Goal: Transaction & Acquisition: Book appointment/travel/reservation

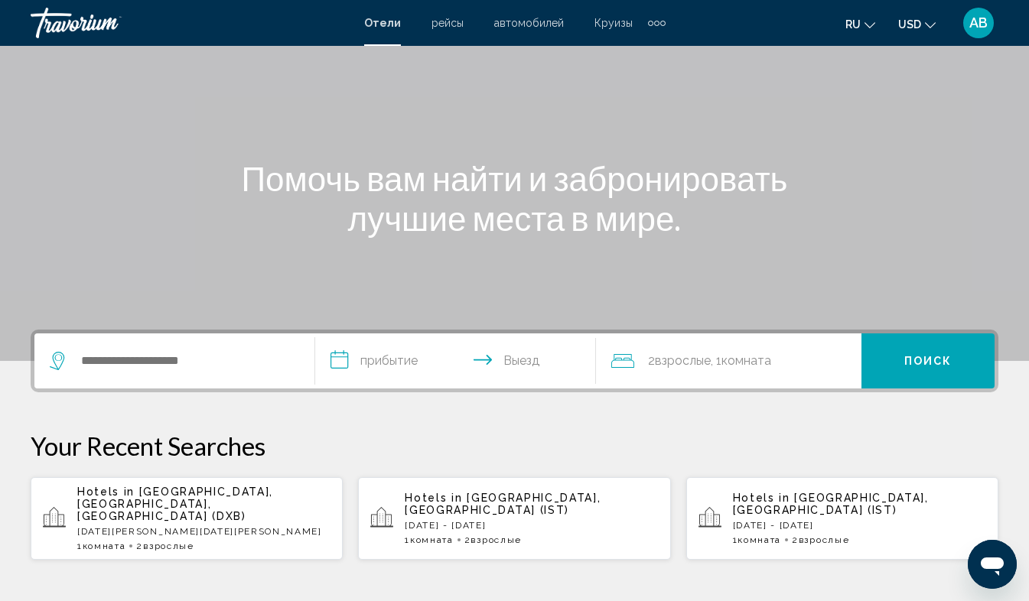
scroll to position [100, 0]
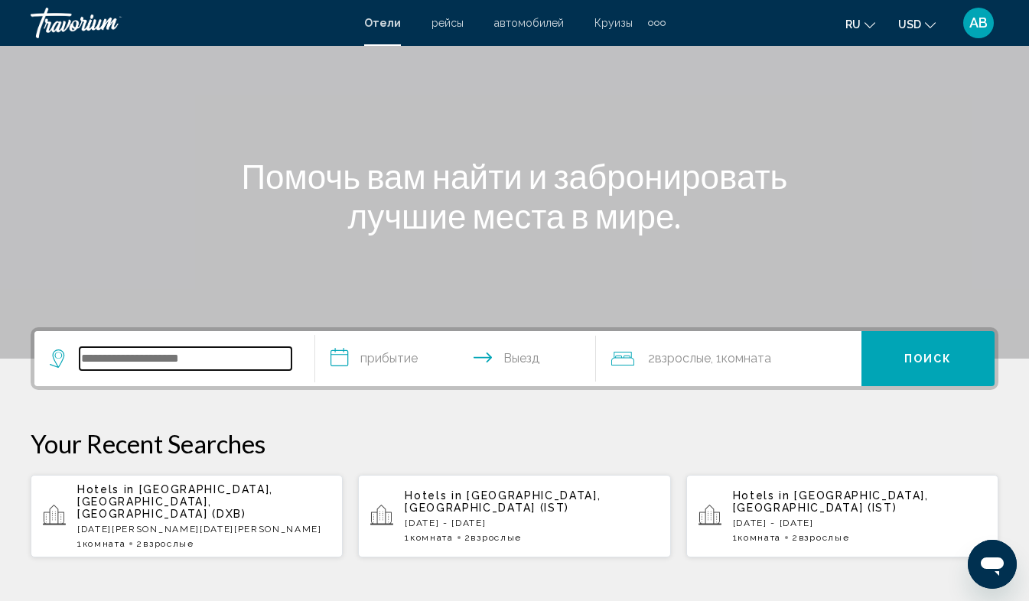
click at [109, 359] on input "Search widget" at bounding box center [186, 358] width 212 height 23
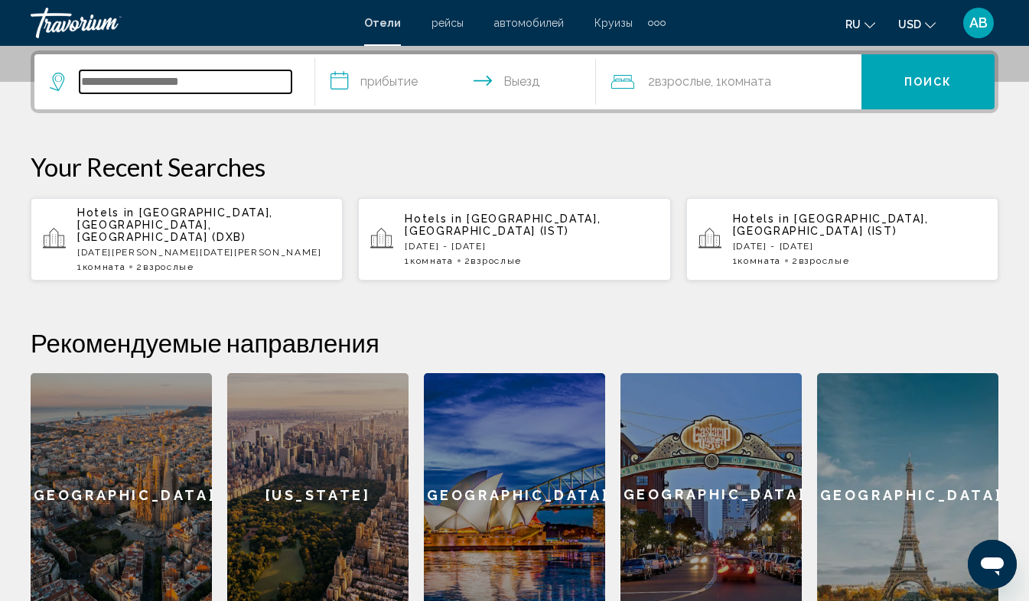
scroll to position [378, 0]
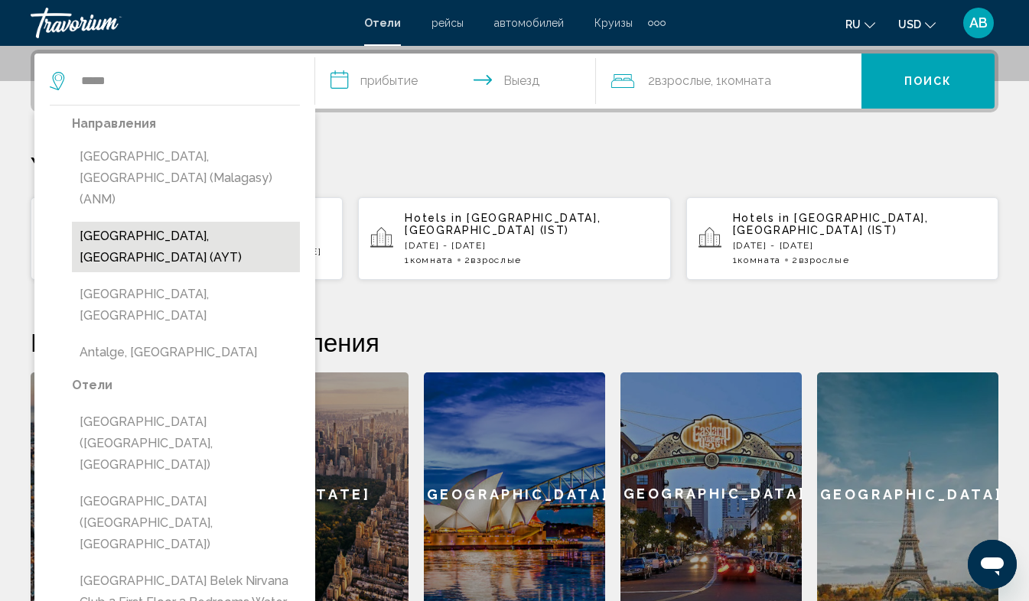
click at [159, 222] on button "[GEOGRAPHIC_DATA], [GEOGRAPHIC_DATA] (AYT)" at bounding box center [186, 247] width 228 height 51
type input "**********"
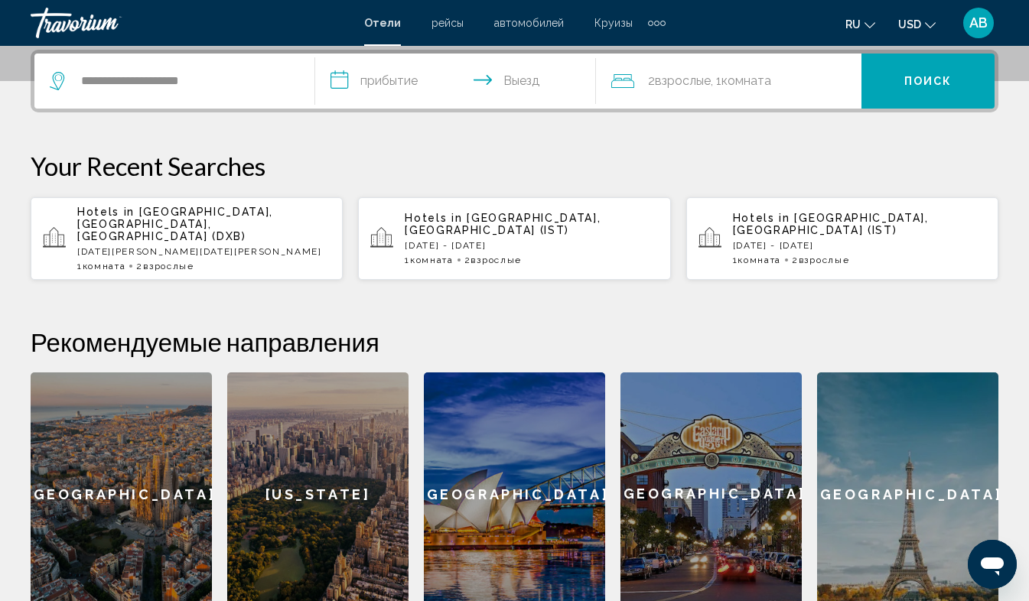
click at [343, 77] on input "**********" at bounding box center [458, 84] width 287 height 60
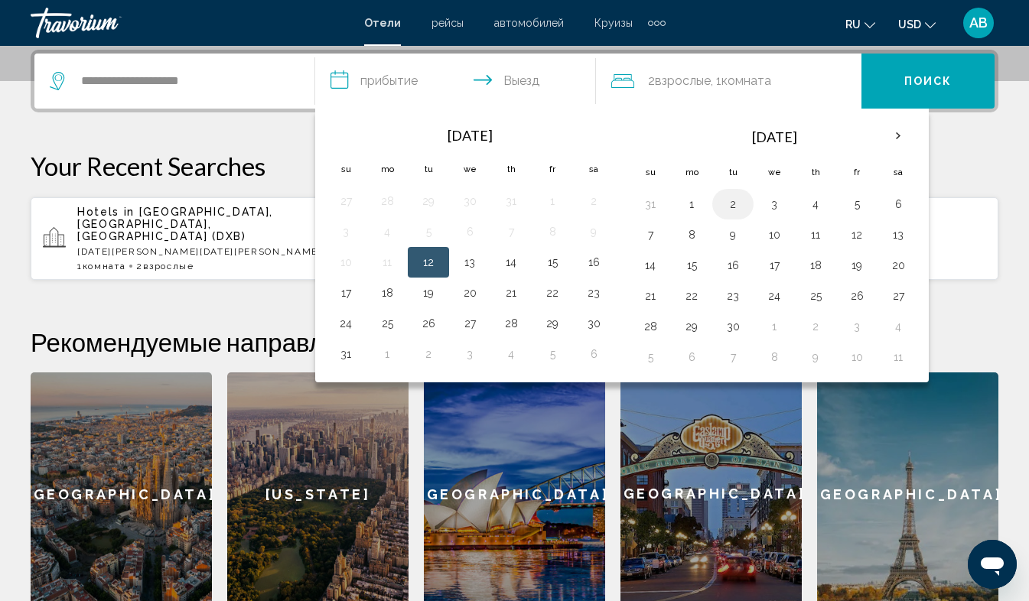
click at [733, 207] on button "2" at bounding box center [733, 204] width 24 height 21
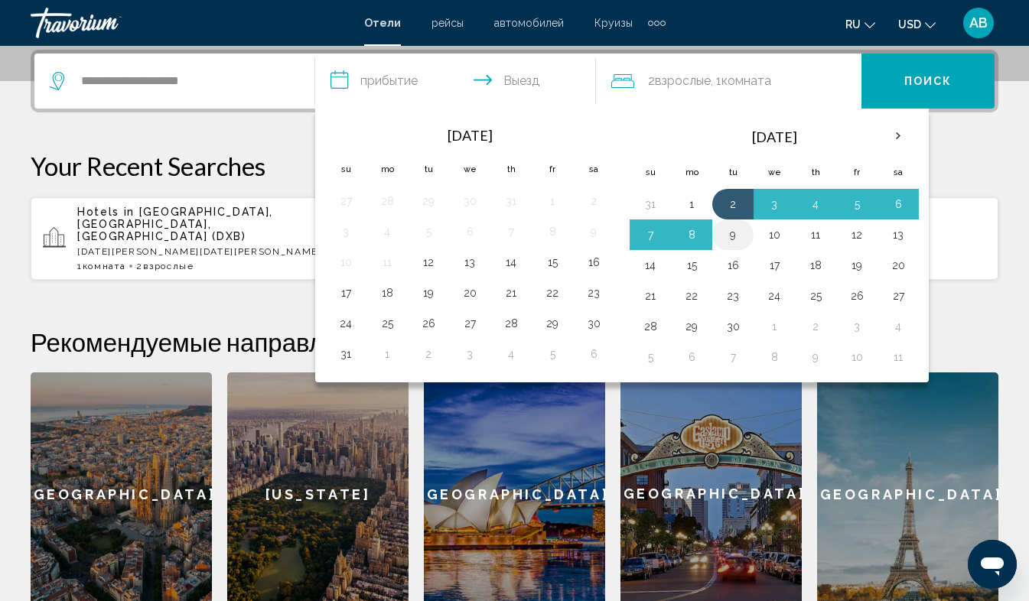
click at [735, 239] on button "9" at bounding box center [733, 234] width 24 height 21
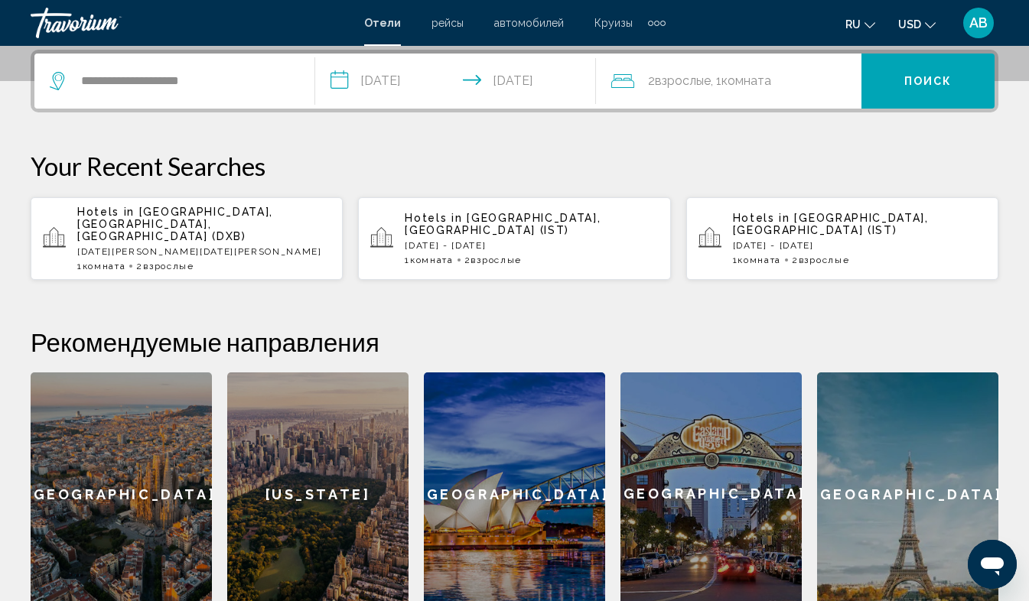
click at [507, 72] on input "**********" at bounding box center [458, 84] width 287 height 60
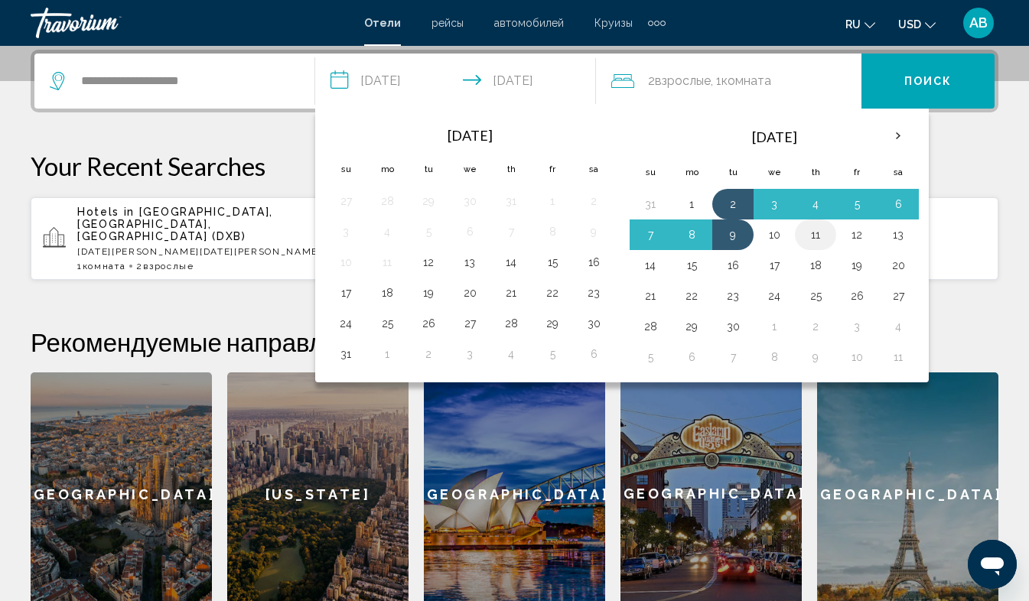
click at [818, 238] on button "11" at bounding box center [815, 234] width 24 height 21
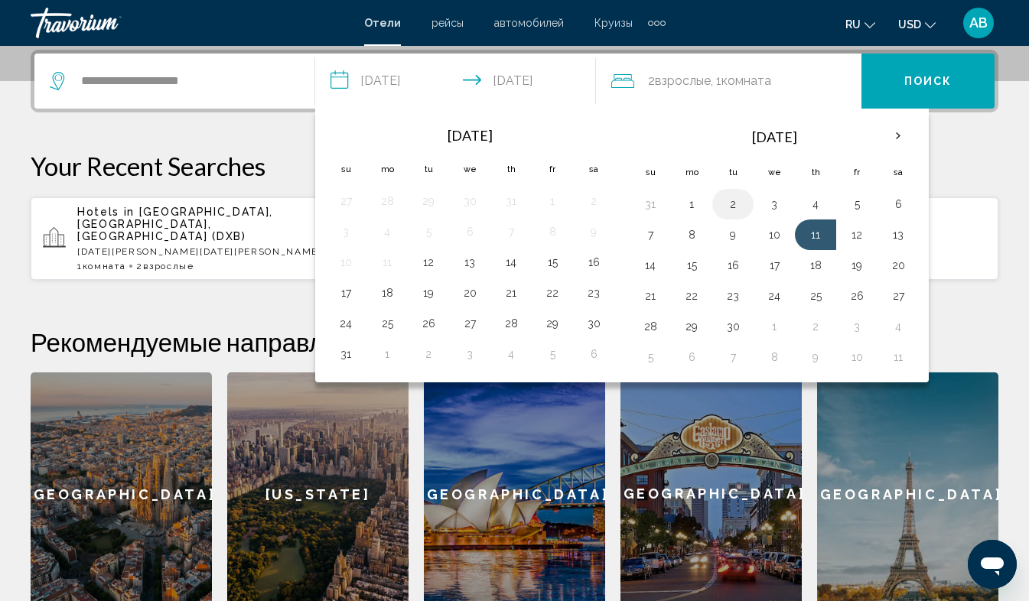
click at [732, 201] on button "2" at bounding box center [733, 204] width 24 height 21
type input "**********"
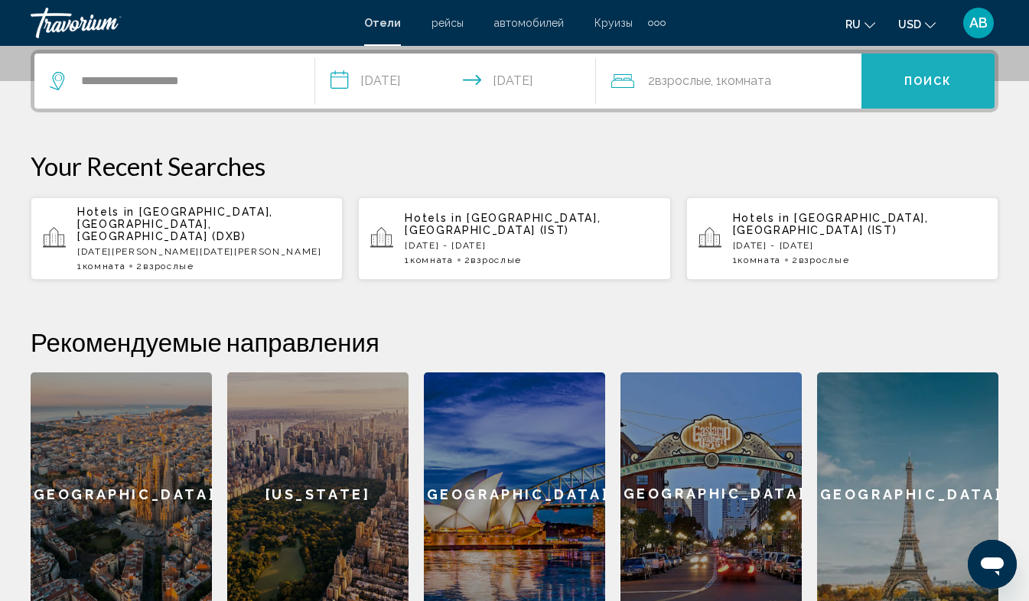
click at [934, 76] on span "Поиск" at bounding box center [928, 82] width 48 height 12
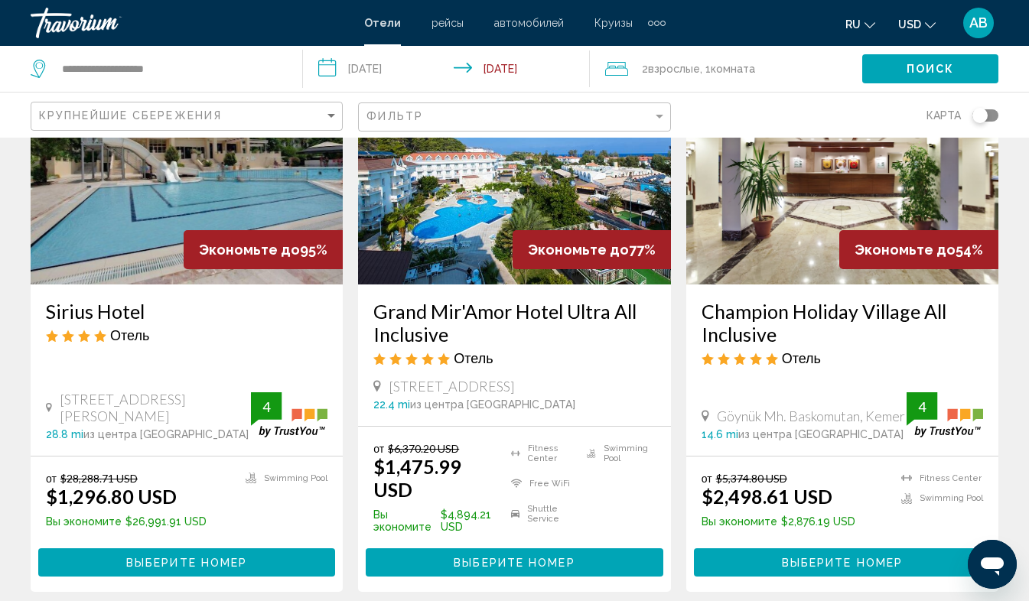
scroll to position [157, 0]
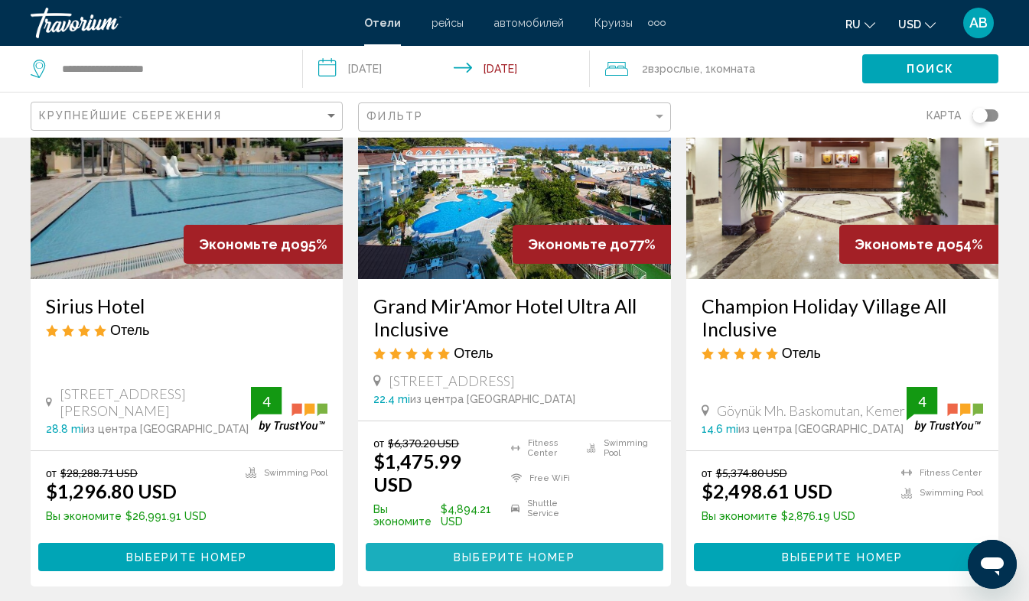
click at [534, 552] on span "Выберите номер" at bounding box center [514, 558] width 121 height 12
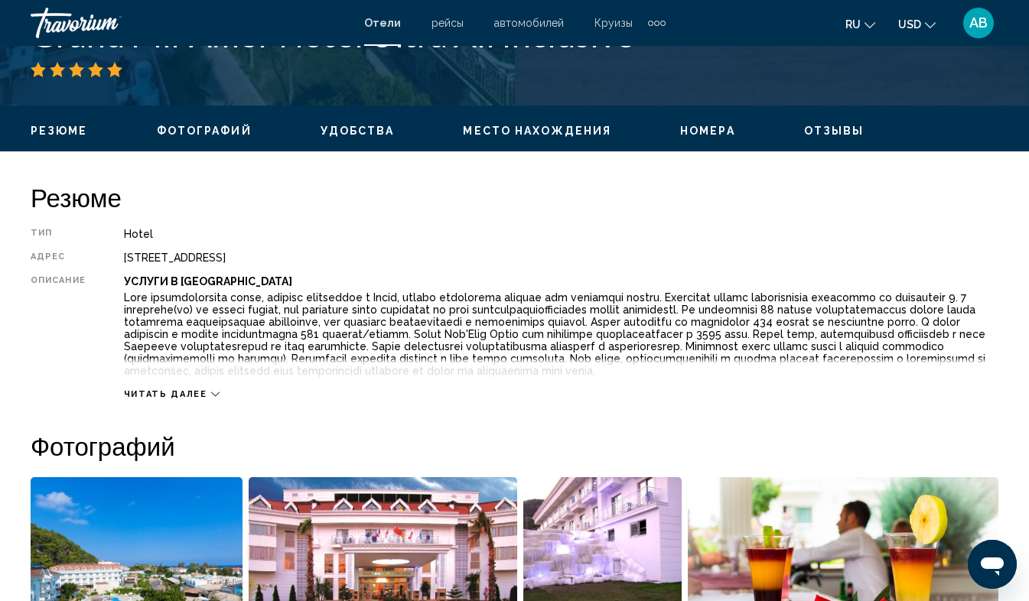
scroll to position [653, 0]
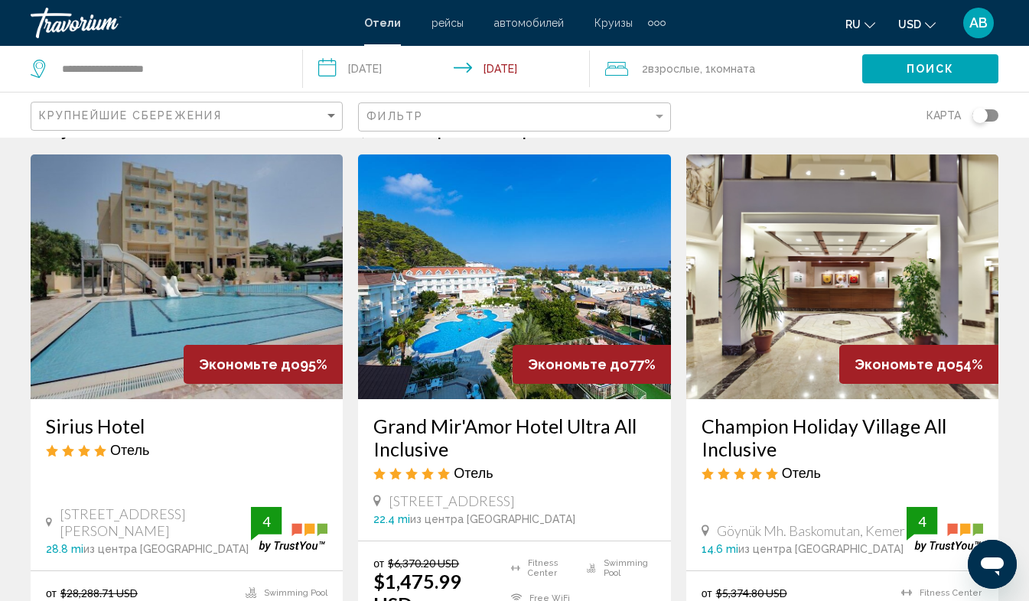
scroll to position [1, 0]
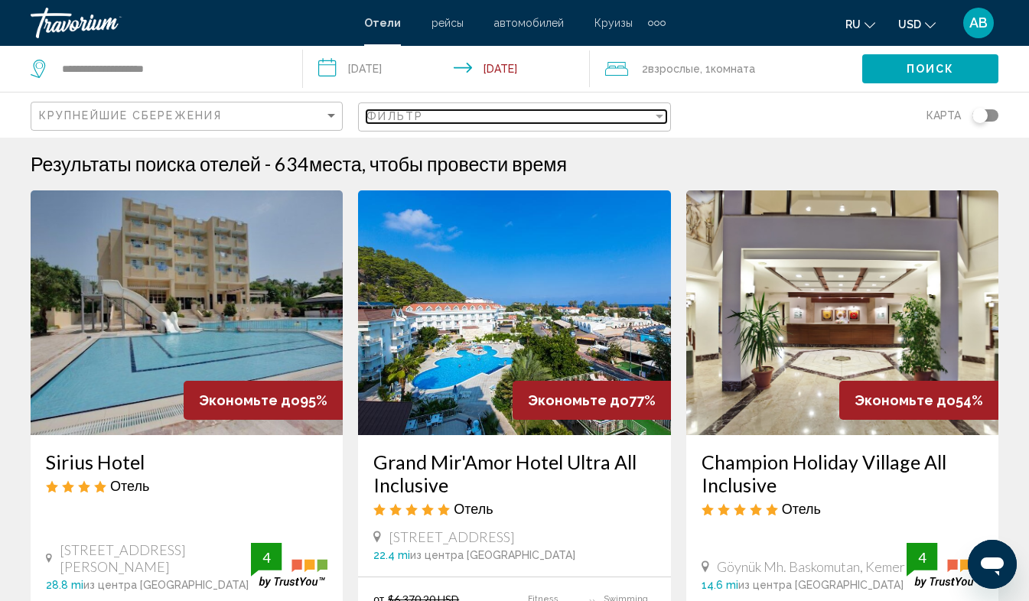
click at [659, 116] on div "Filter" at bounding box center [660, 117] width 8 height 4
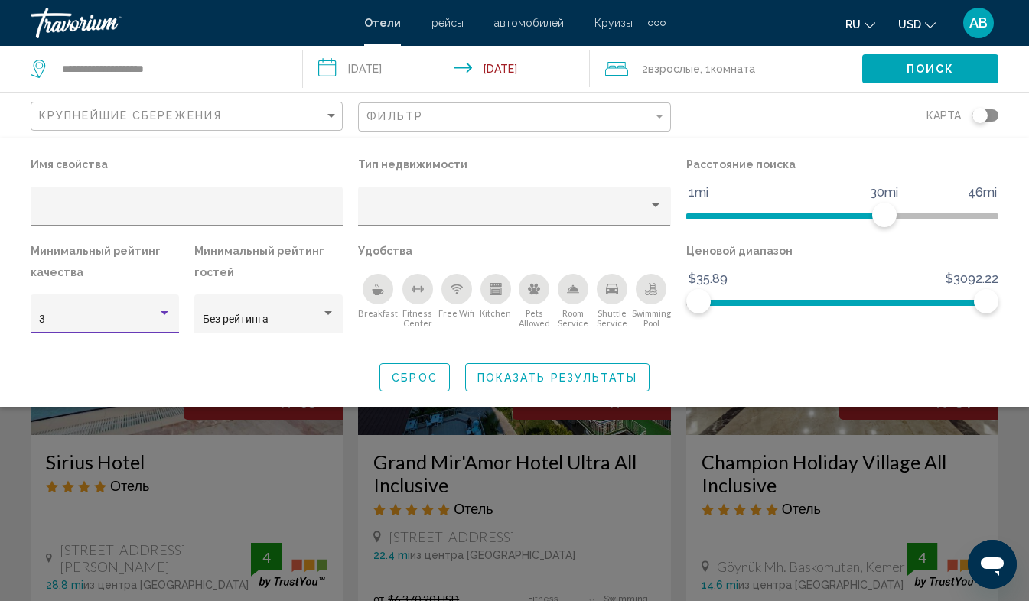
click at [165, 314] on div "Hotel Filters" at bounding box center [165, 313] width 8 height 4
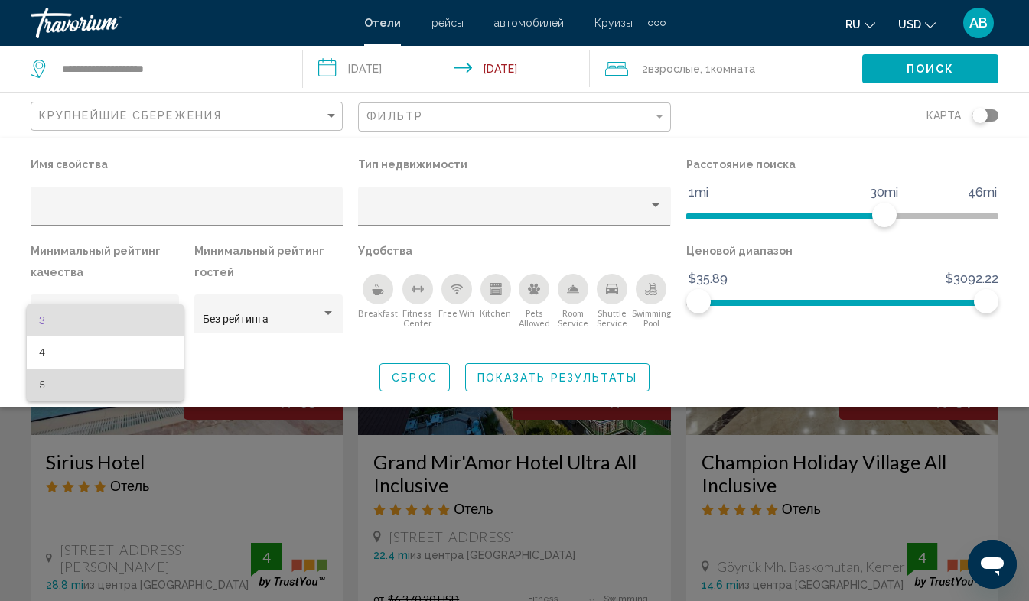
click at [75, 383] on span "5" at bounding box center [105, 385] width 132 height 32
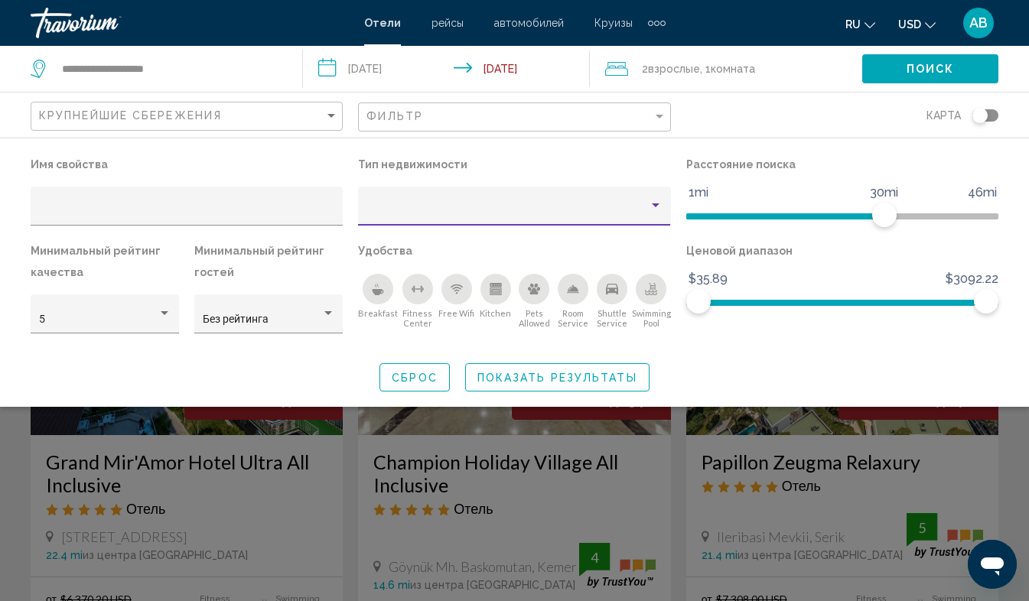
click at [653, 203] on div "Property type" at bounding box center [656, 206] width 14 height 12
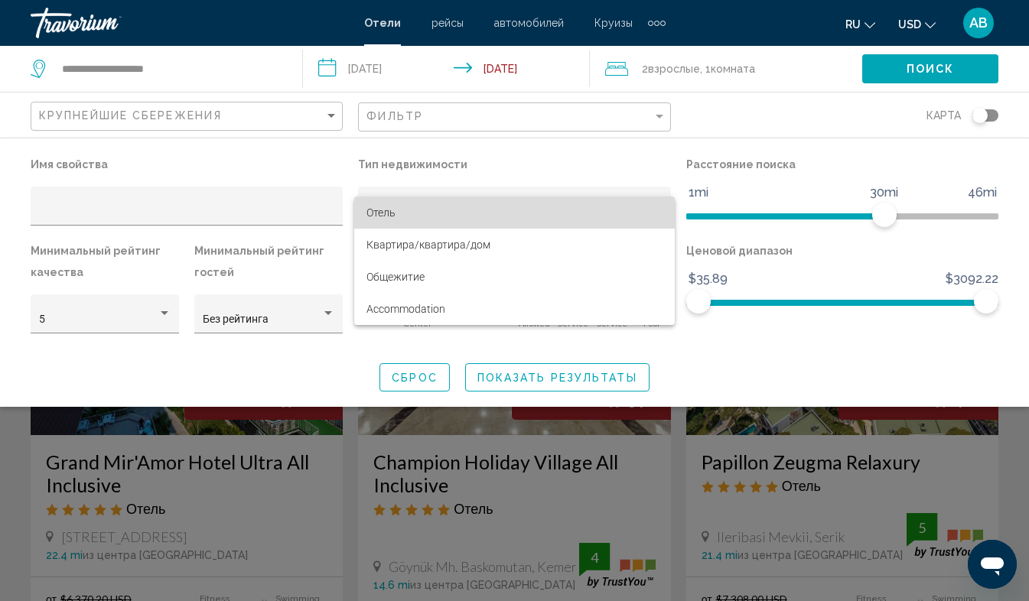
click at [438, 214] on span "Отель" at bounding box center [515, 213] width 296 height 32
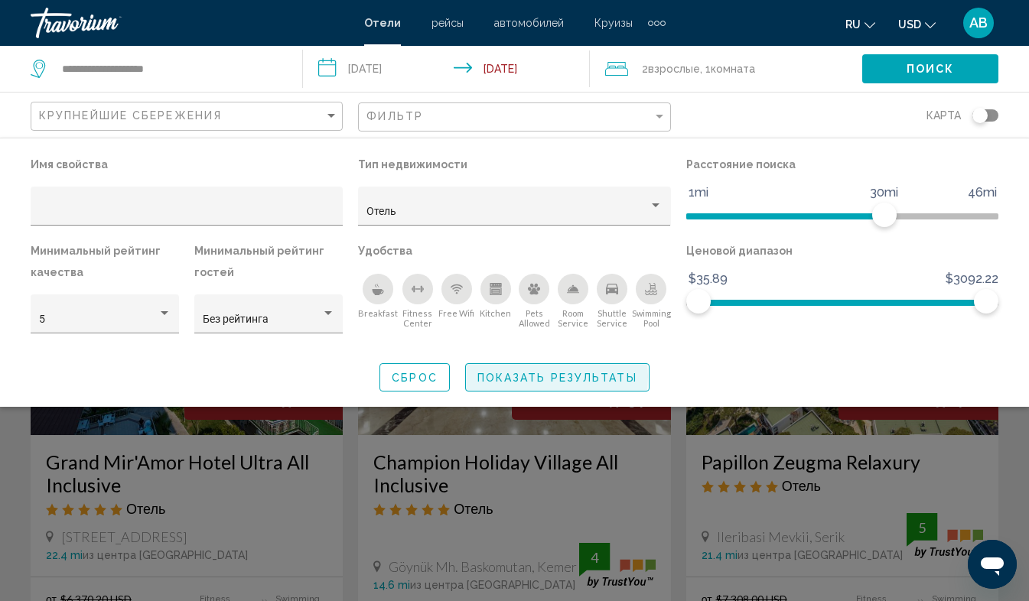
click at [530, 377] on span "Показать результаты" at bounding box center [557, 378] width 160 height 12
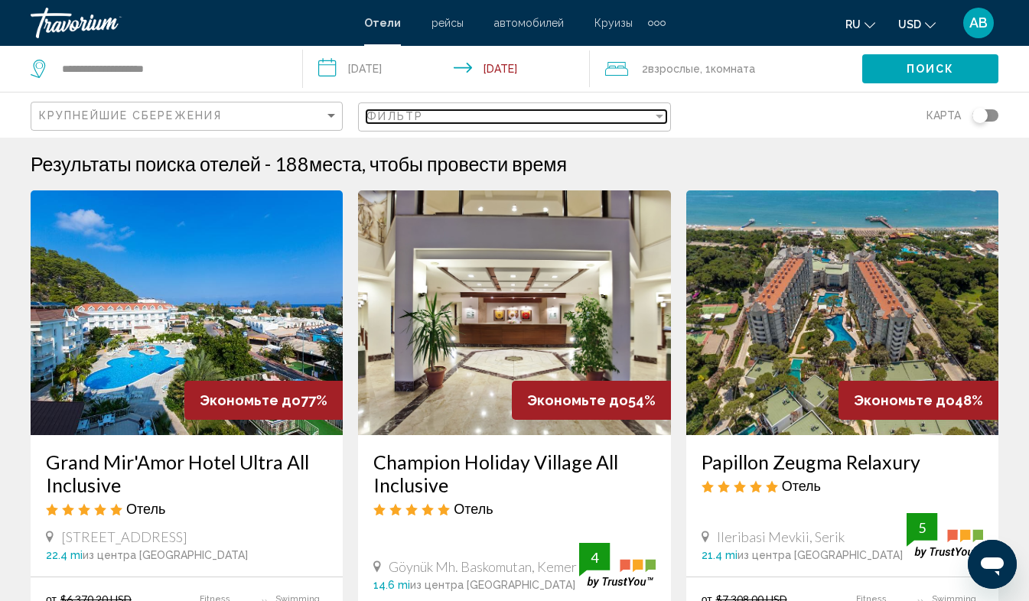
click at [657, 113] on div "Filter" at bounding box center [660, 116] width 14 height 12
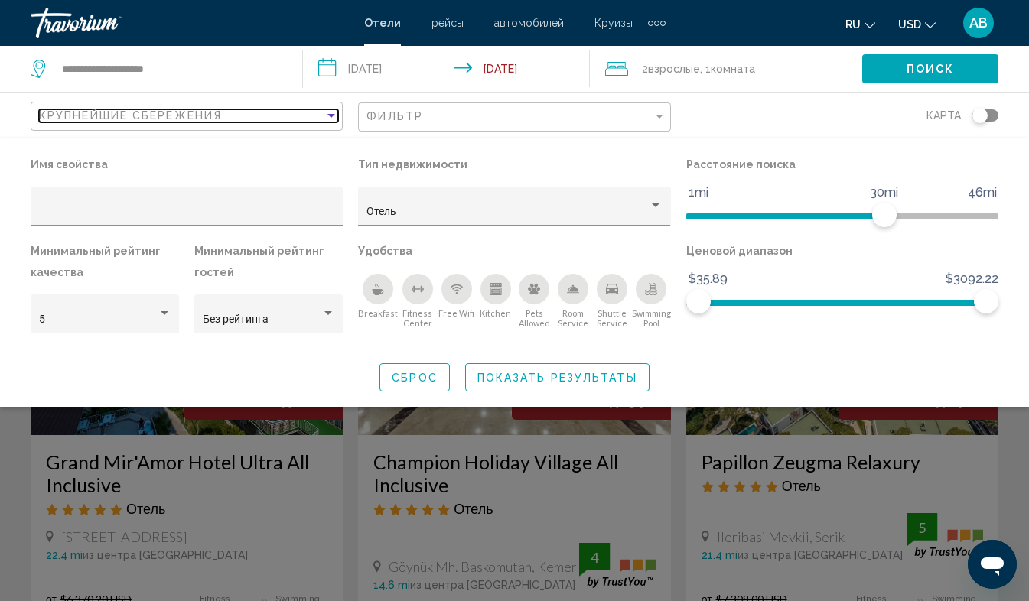
click at [327, 119] on div "Sort by" at bounding box center [331, 115] width 14 height 12
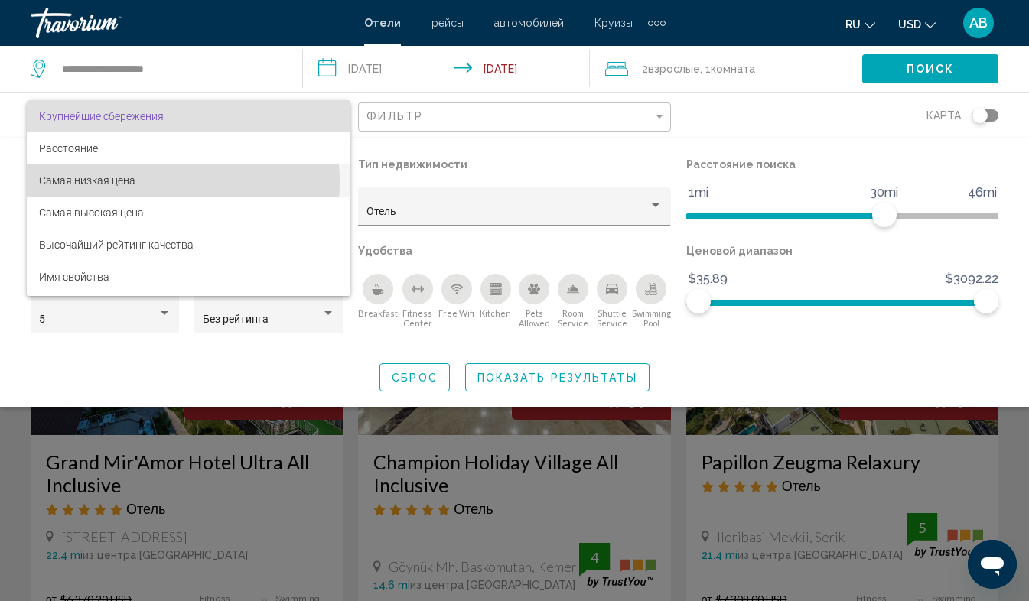
click at [137, 182] on span "Самая низкая цена" at bounding box center [188, 181] width 299 height 32
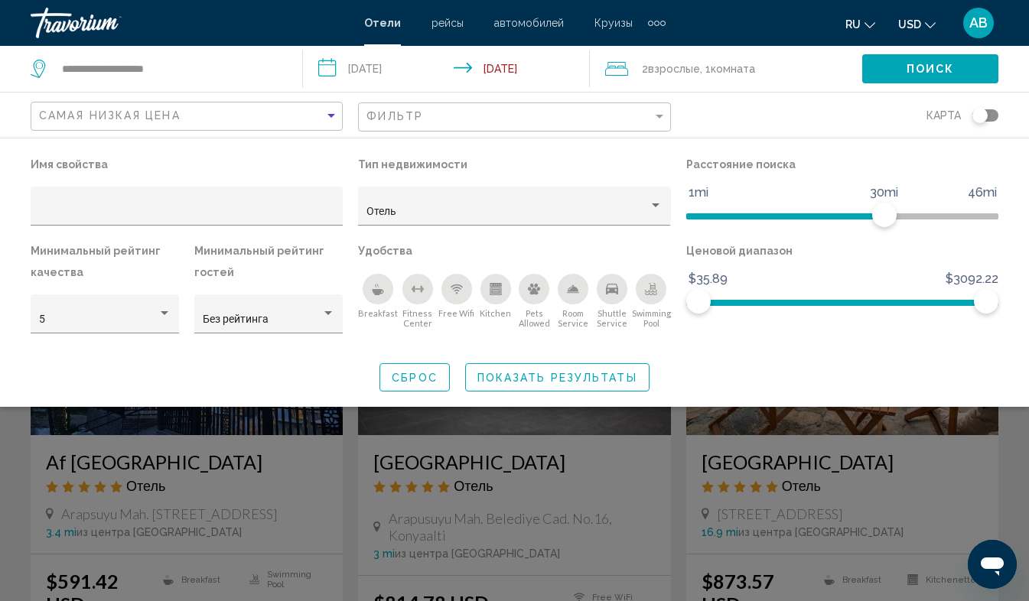
click at [526, 376] on span "Показать результаты" at bounding box center [557, 378] width 160 height 12
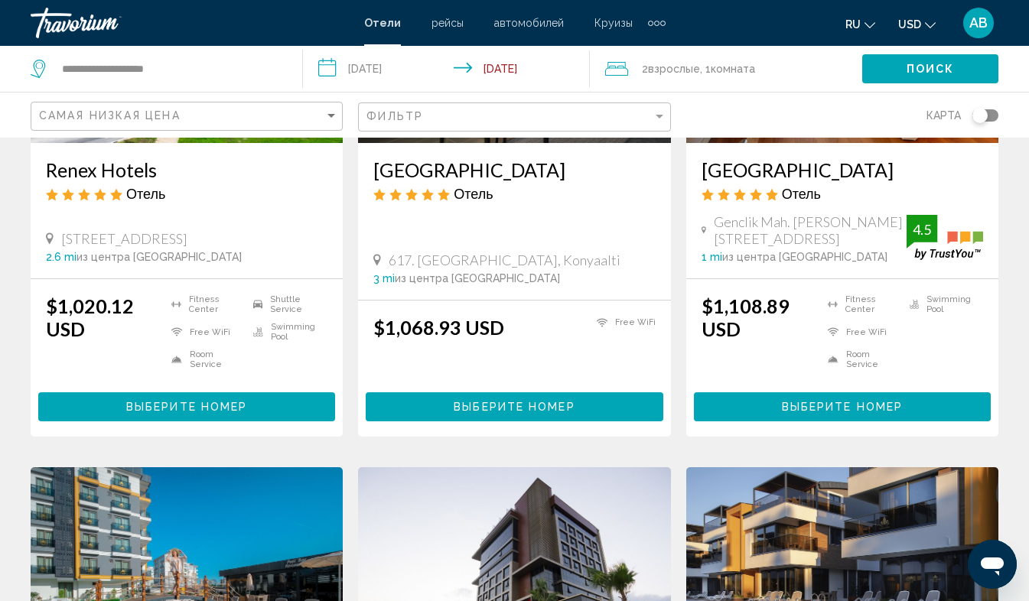
scroll to position [846, 0]
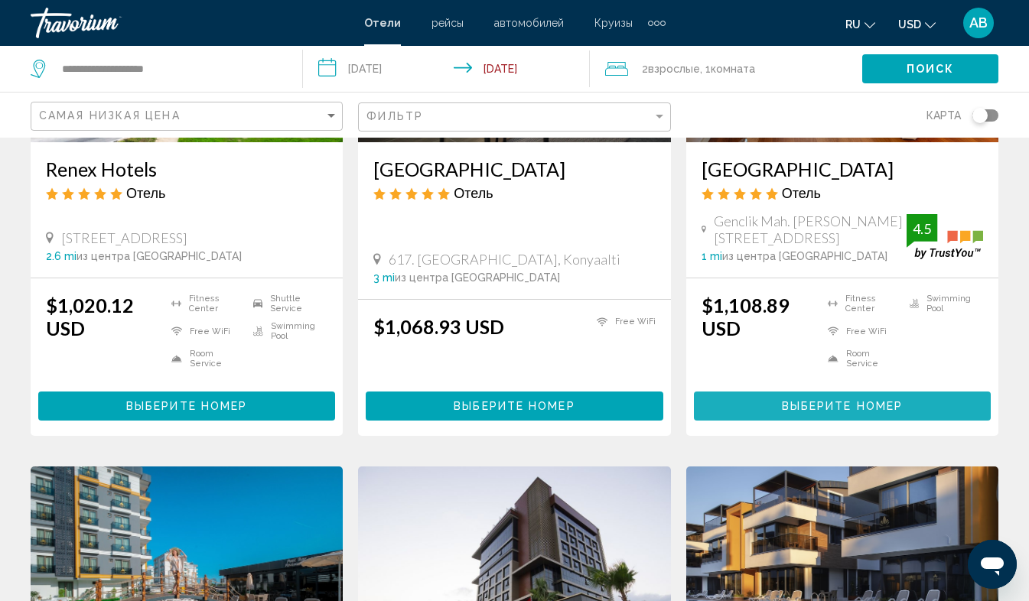
click at [862, 413] on span "Выберите номер" at bounding box center [842, 407] width 121 height 12
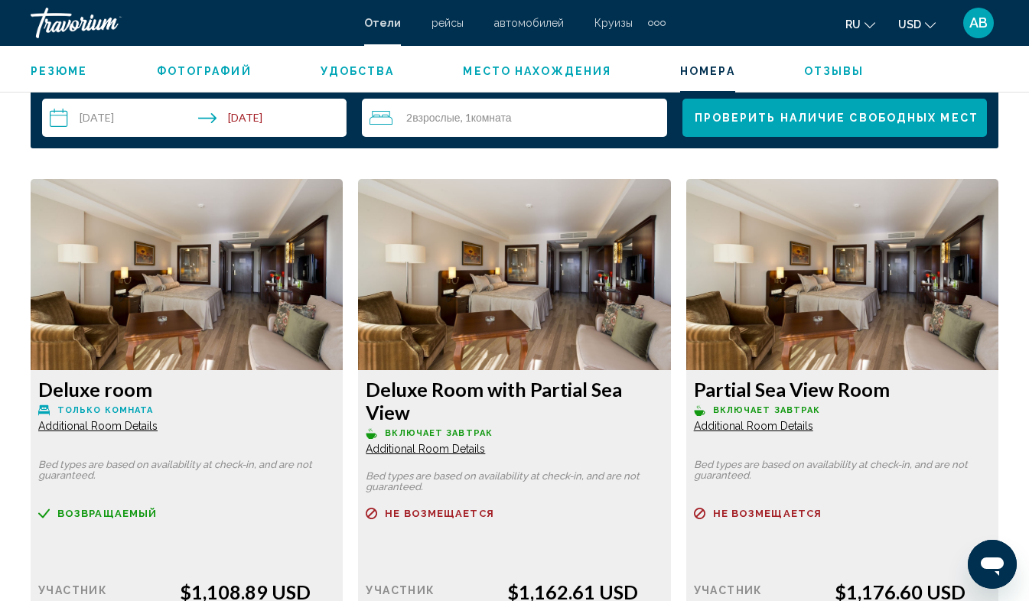
scroll to position [2255, 0]
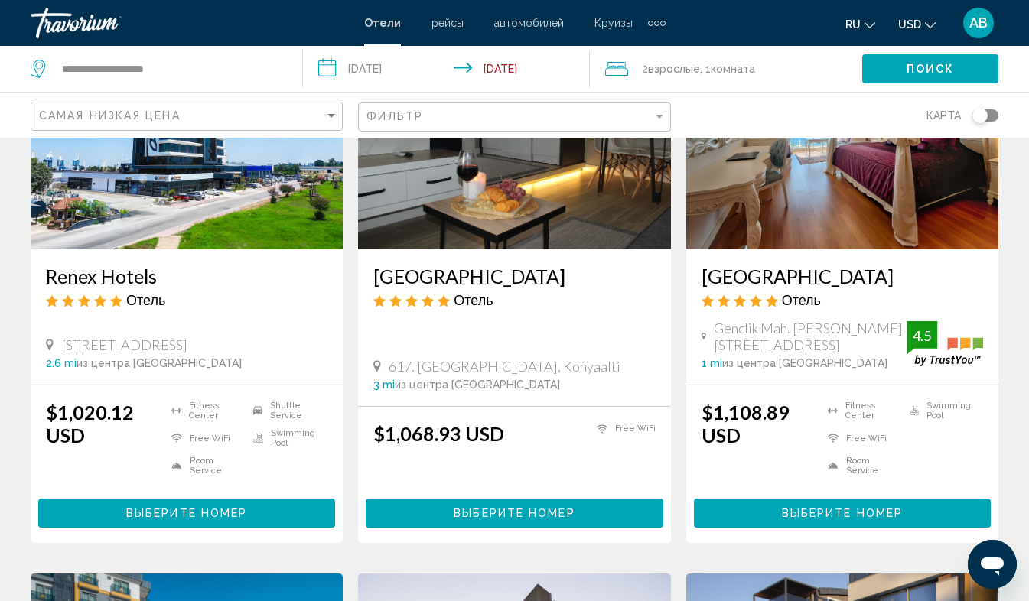
scroll to position [739, 0]
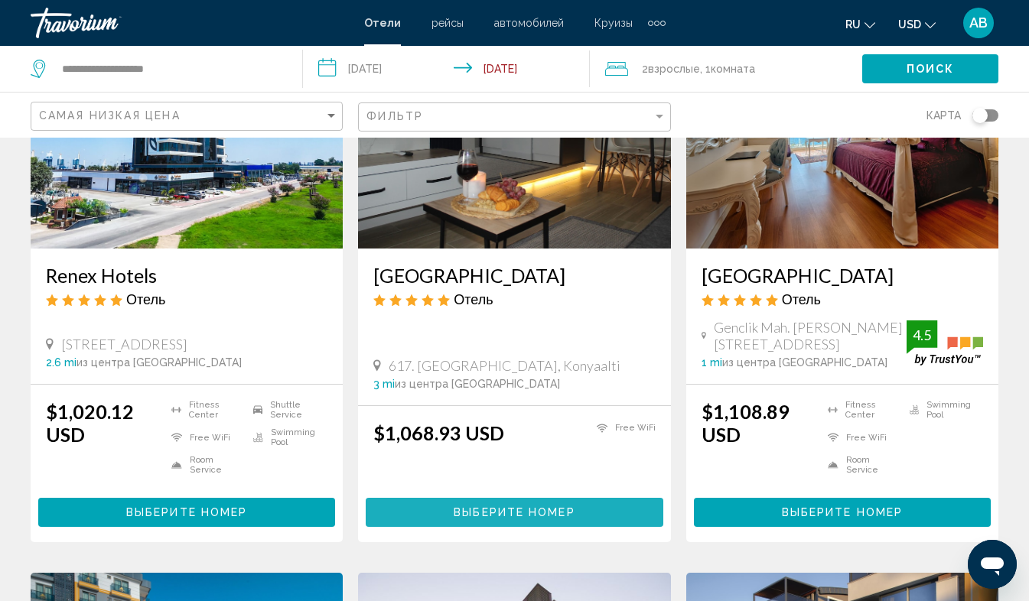
click at [511, 520] on span "Выберите номер" at bounding box center [514, 513] width 121 height 12
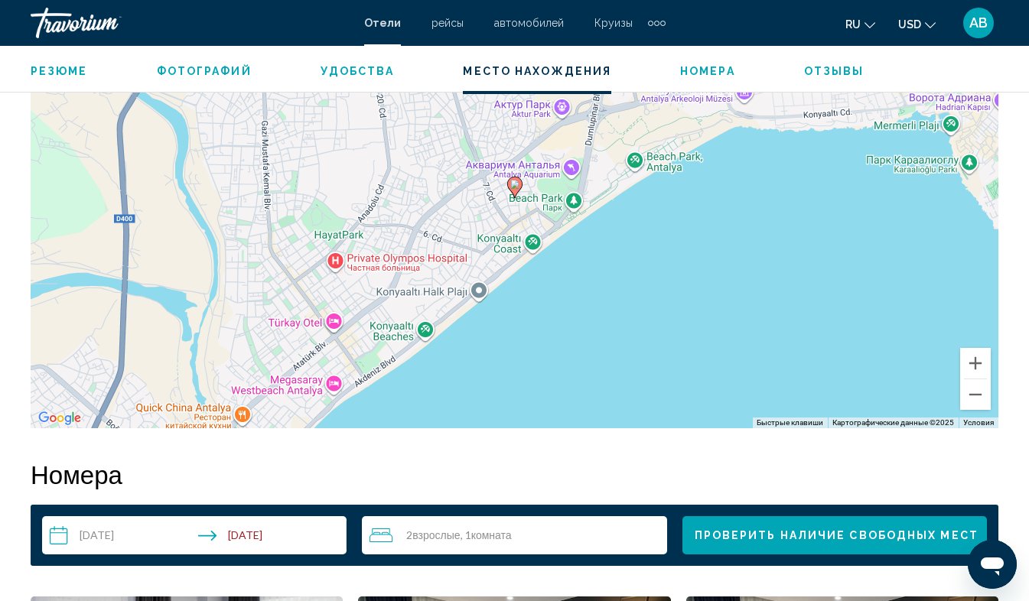
scroll to position [1834, 0]
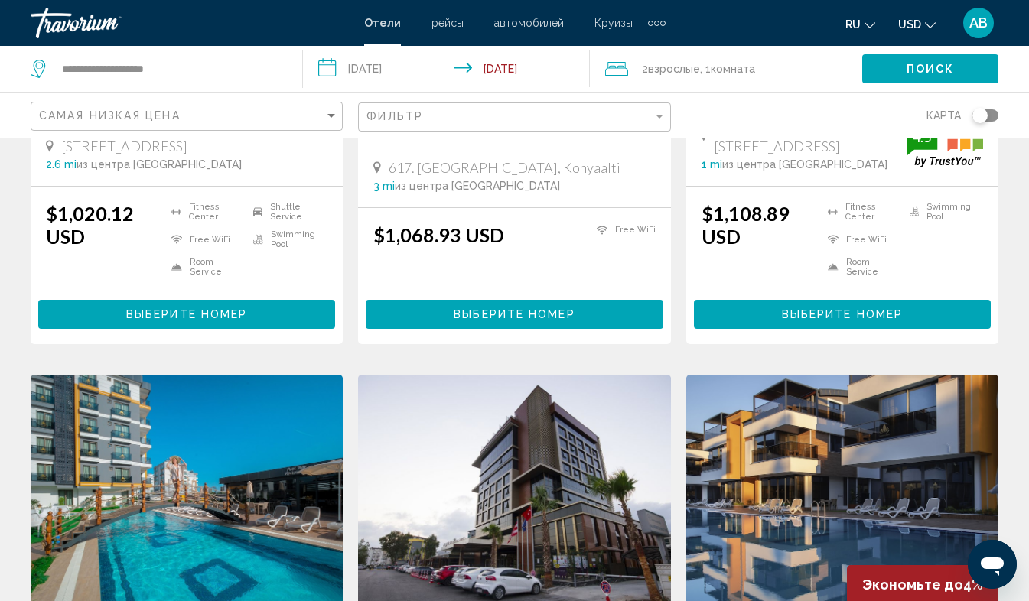
scroll to position [940, 0]
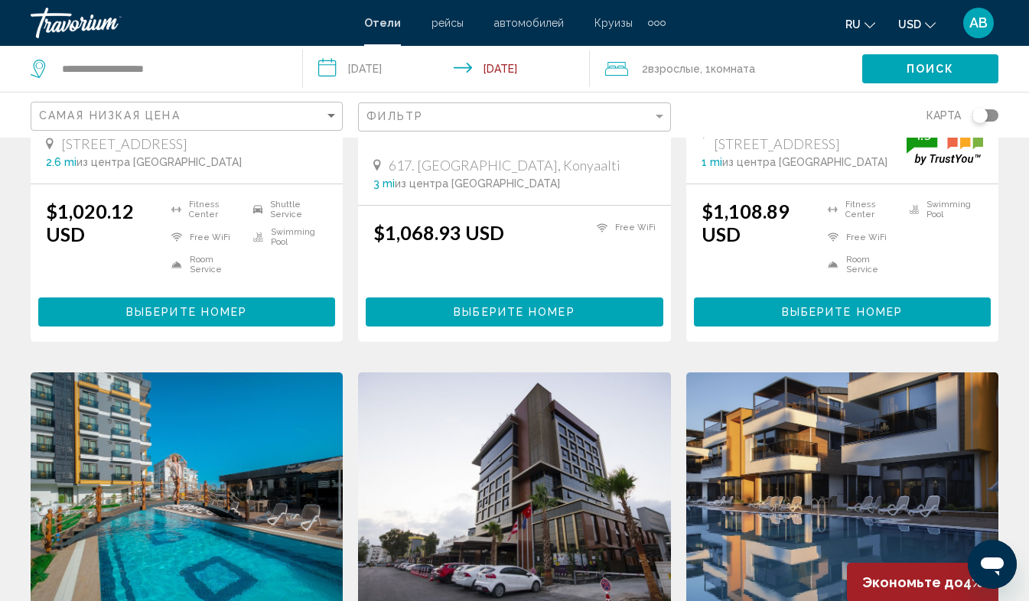
click at [158, 319] on span "Выберите номер" at bounding box center [186, 313] width 121 height 12
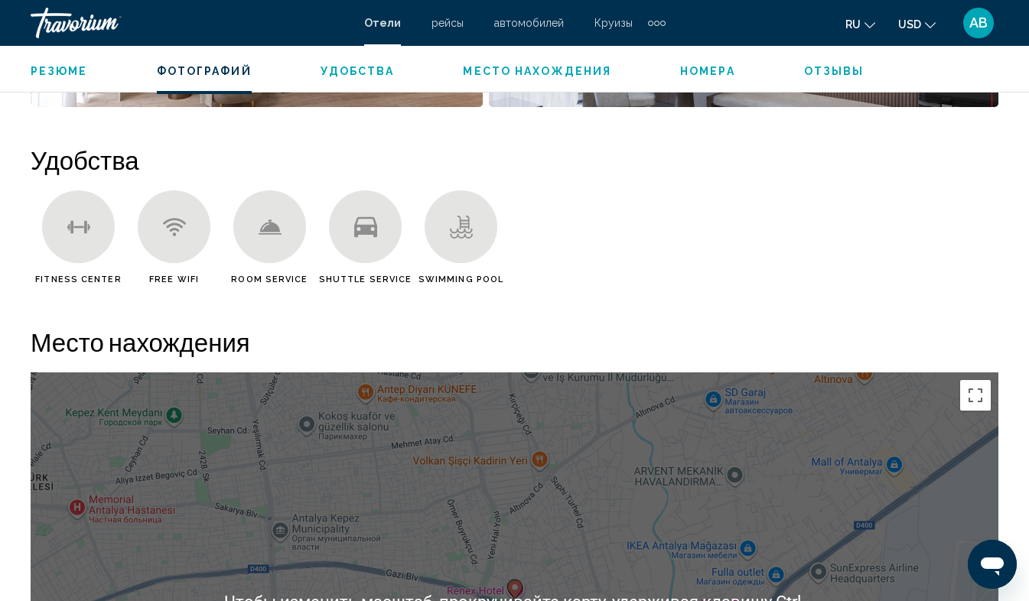
scroll to position [1422, 0]
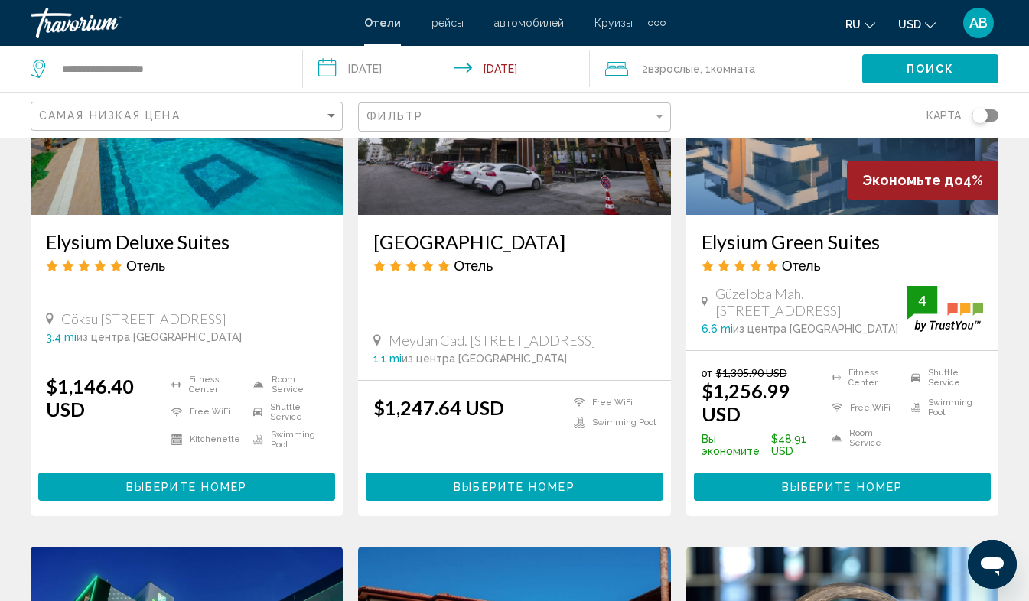
scroll to position [1354, 0]
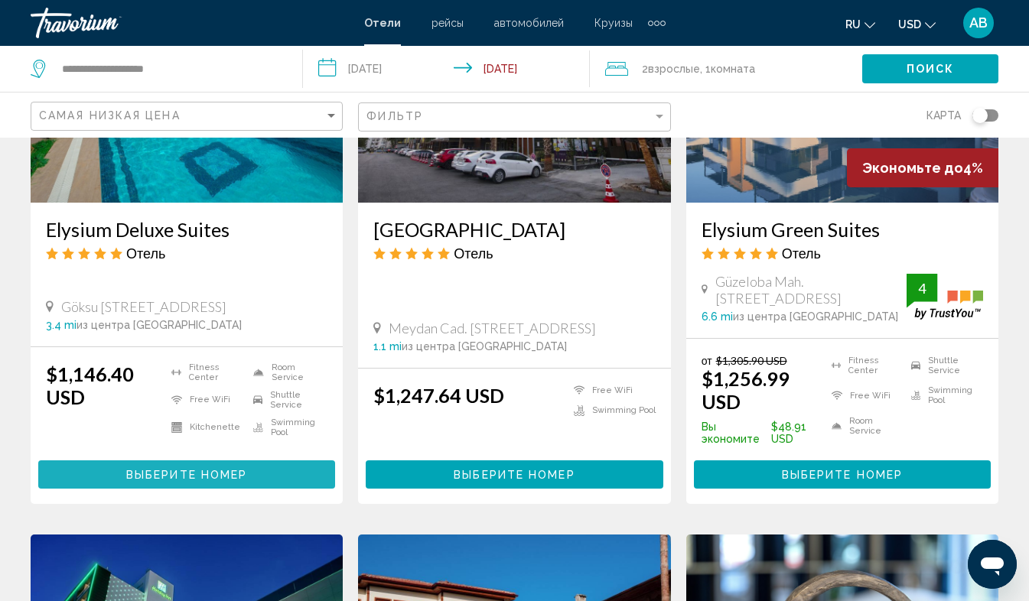
click at [233, 481] on span "Выберите номер" at bounding box center [186, 475] width 121 height 12
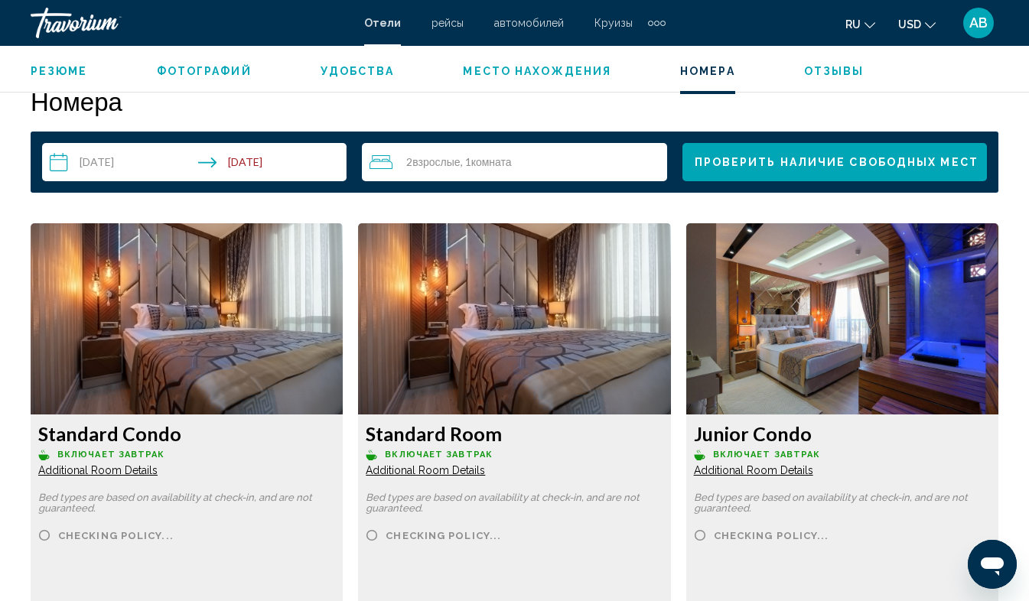
scroll to position [2195, 0]
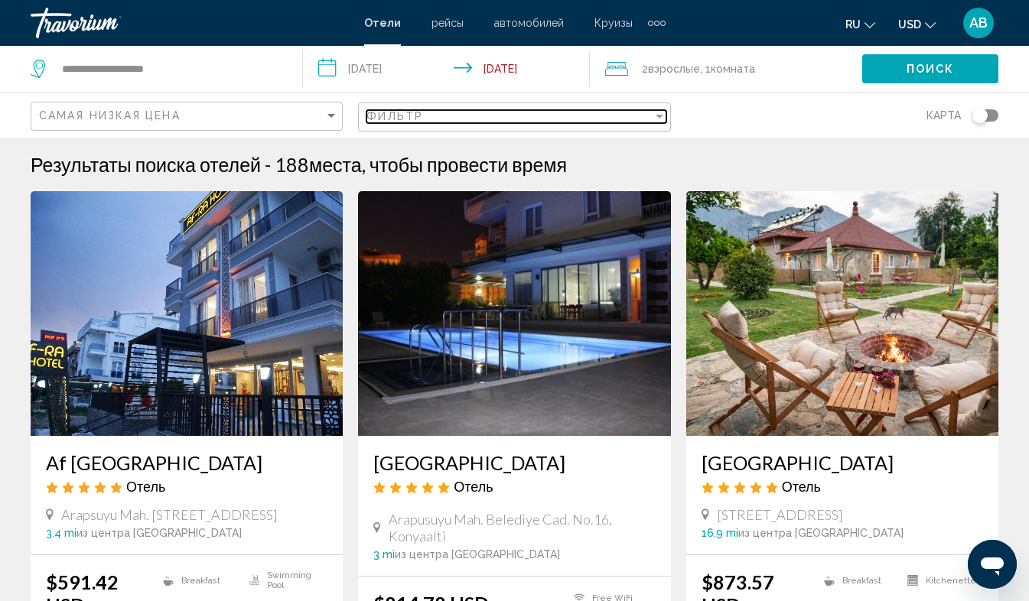
click at [441, 119] on div "Фильтр" at bounding box center [509, 116] width 285 height 12
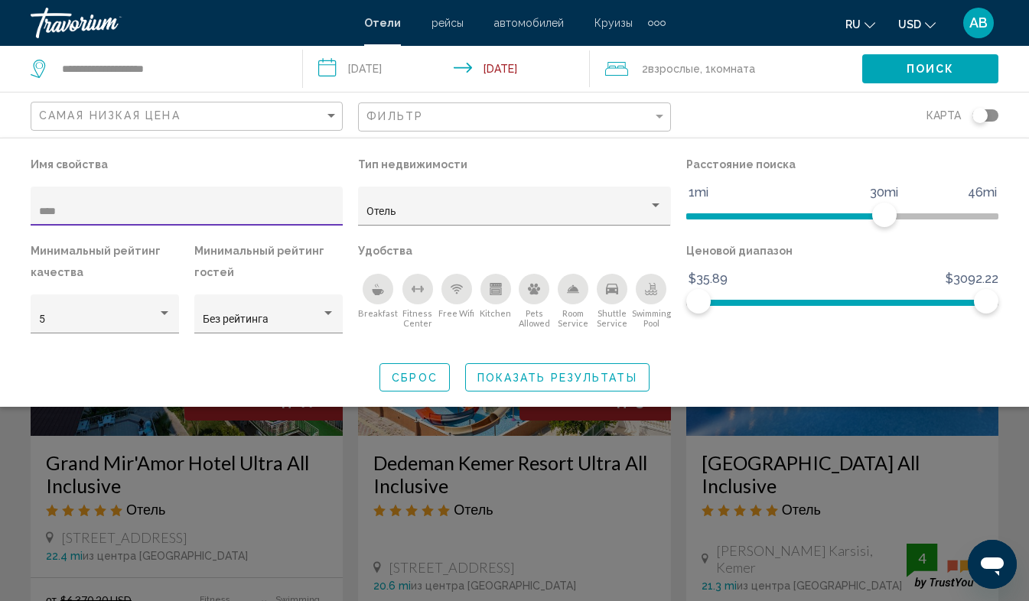
type input "***"
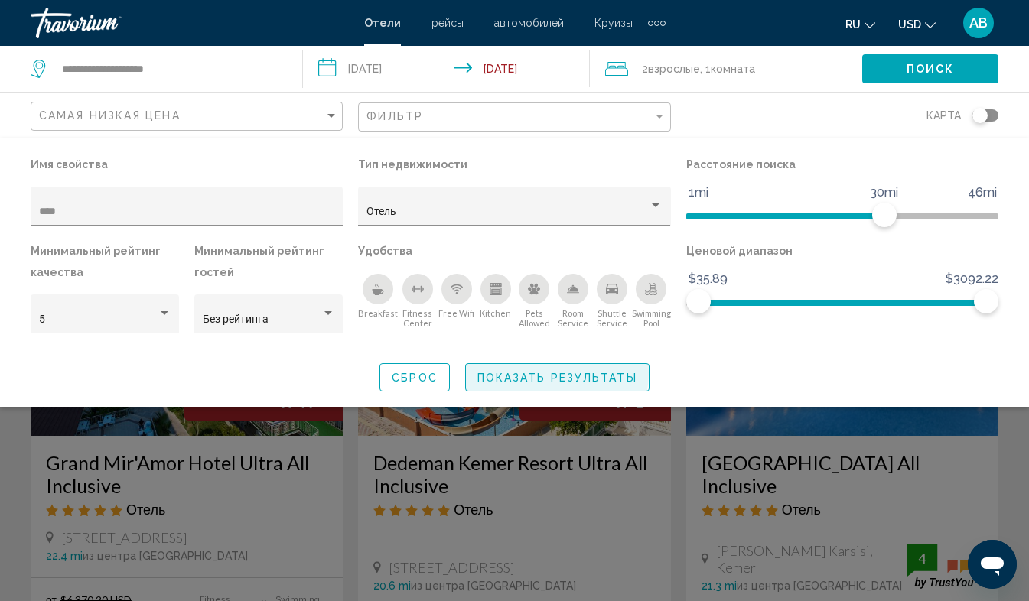
click at [539, 373] on span "Показать результаты" at bounding box center [557, 378] width 160 height 12
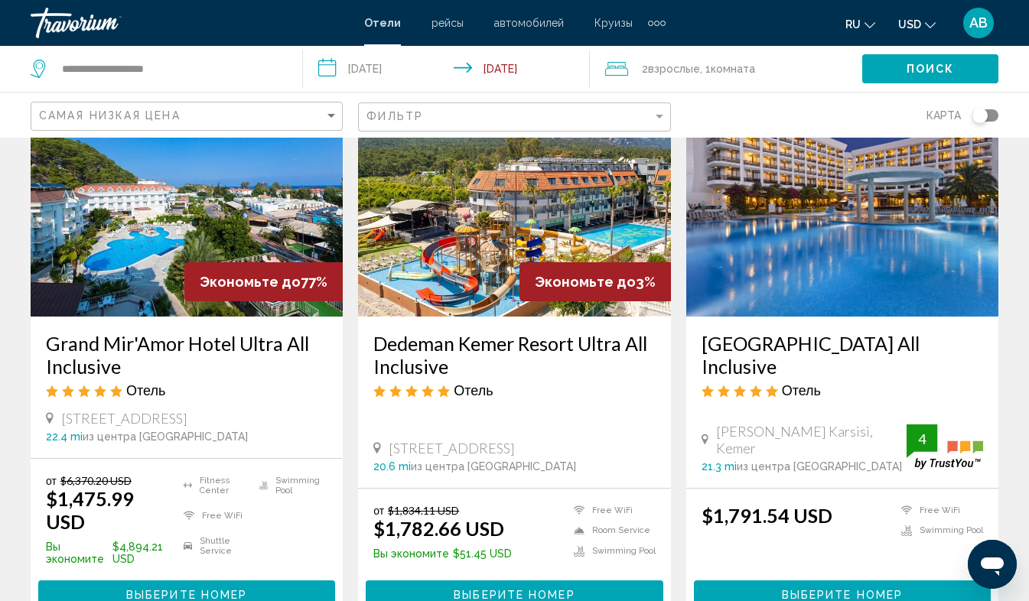
scroll to position [119, 0]
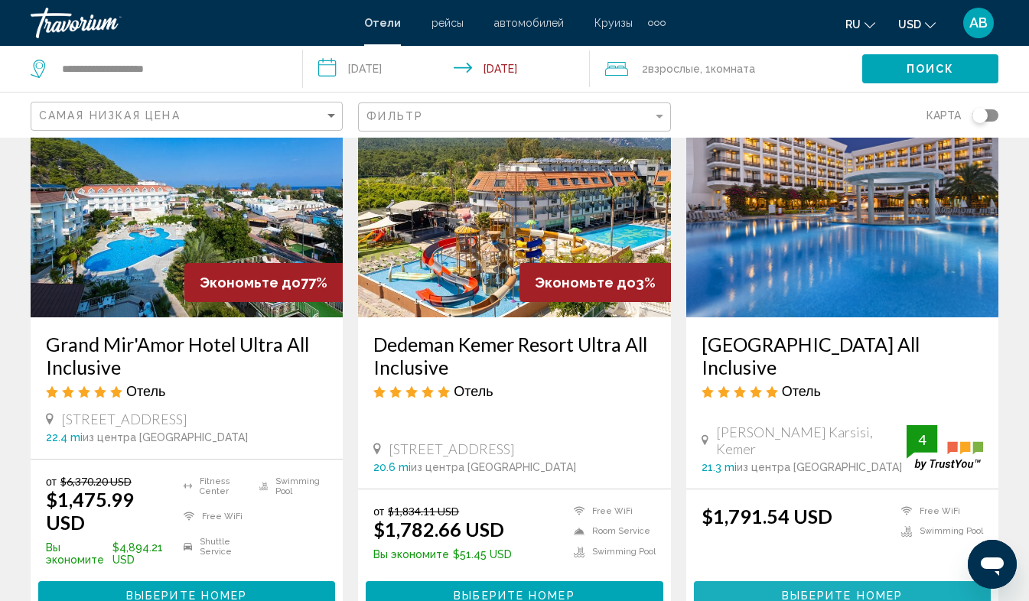
click at [819, 590] on span "Выберите номер" at bounding box center [842, 596] width 121 height 12
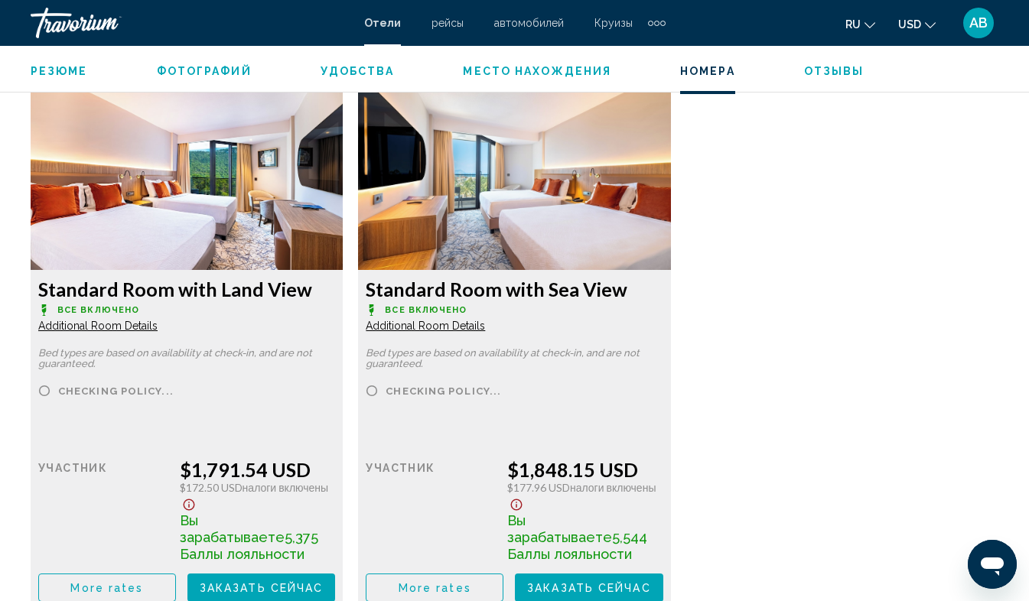
scroll to position [2345, 0]
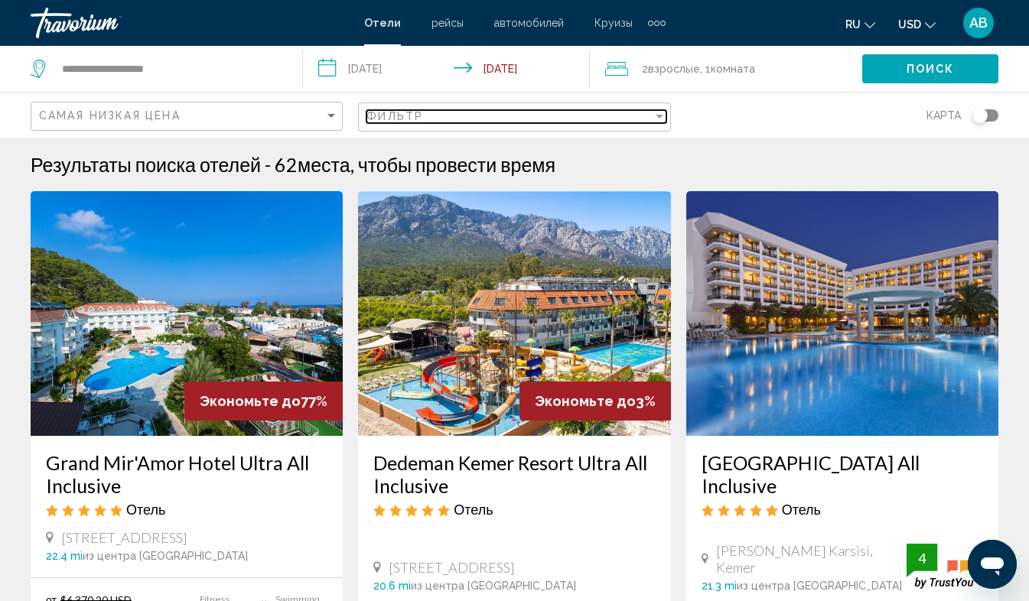
click at [419, 116] on span "Фильтр" at bounding box center [395, 116] width 57 height 12
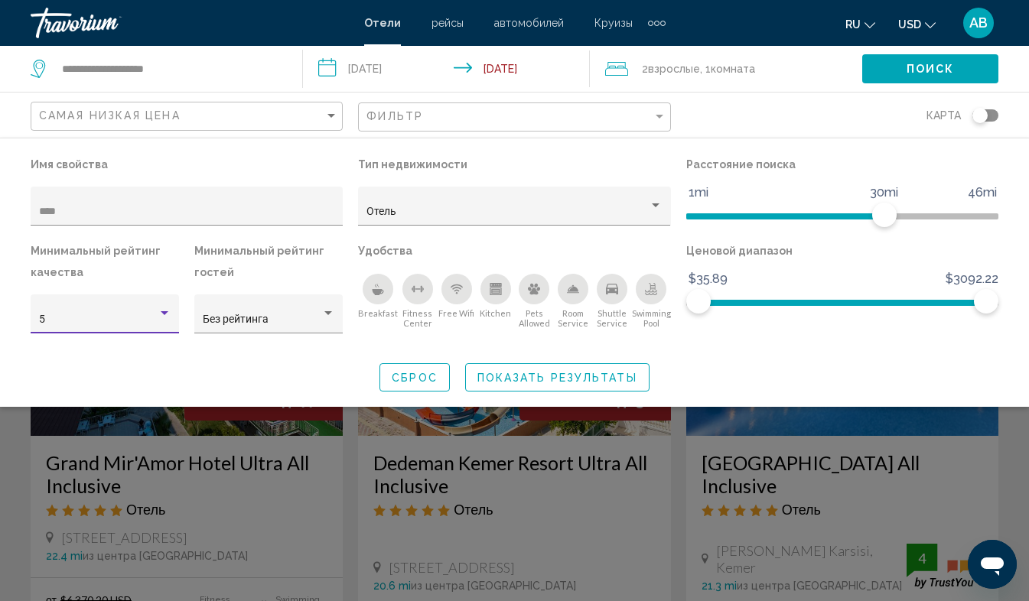
click at [165, 313] on div "Hotel Filters" at bounding box center [165, 313] width 8 height 4
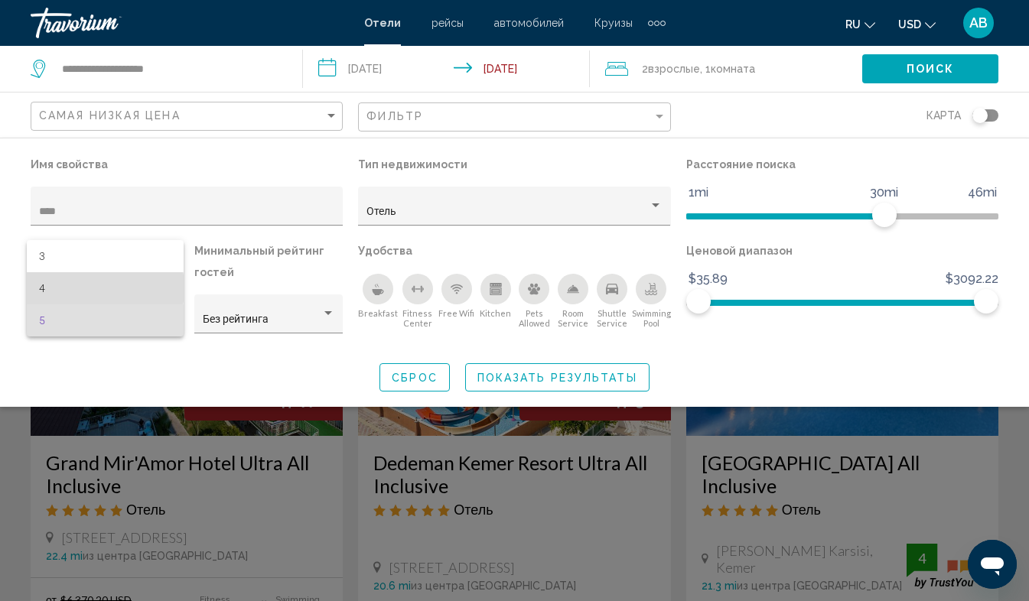
click at [65, 288] on span "4" at bounding box center [105, 288] width 132 height 32
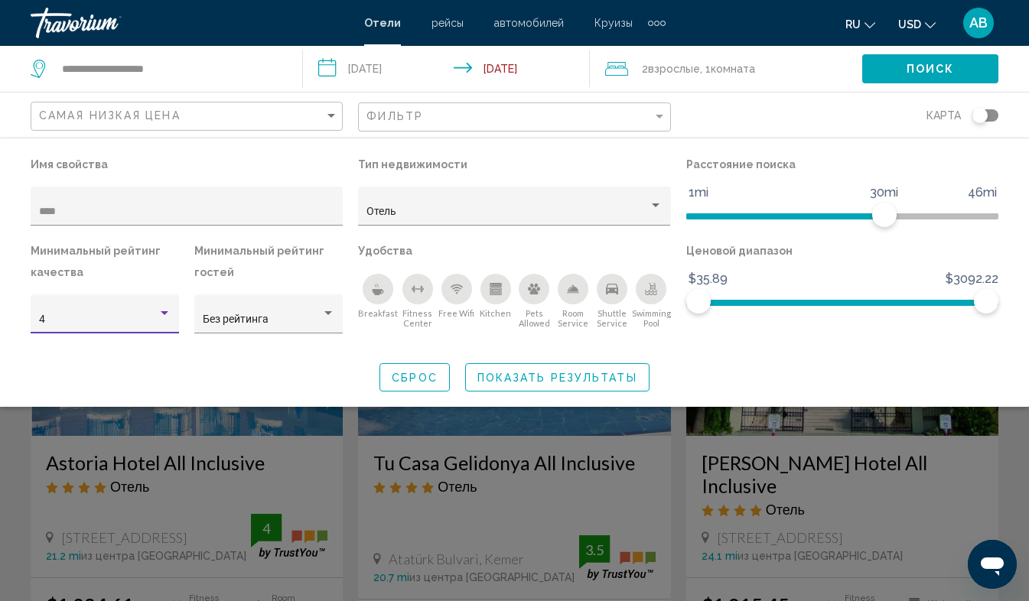
click at [581, 381] on span "Показать результаты" at bounding box center [557, 378] width 160 height 12
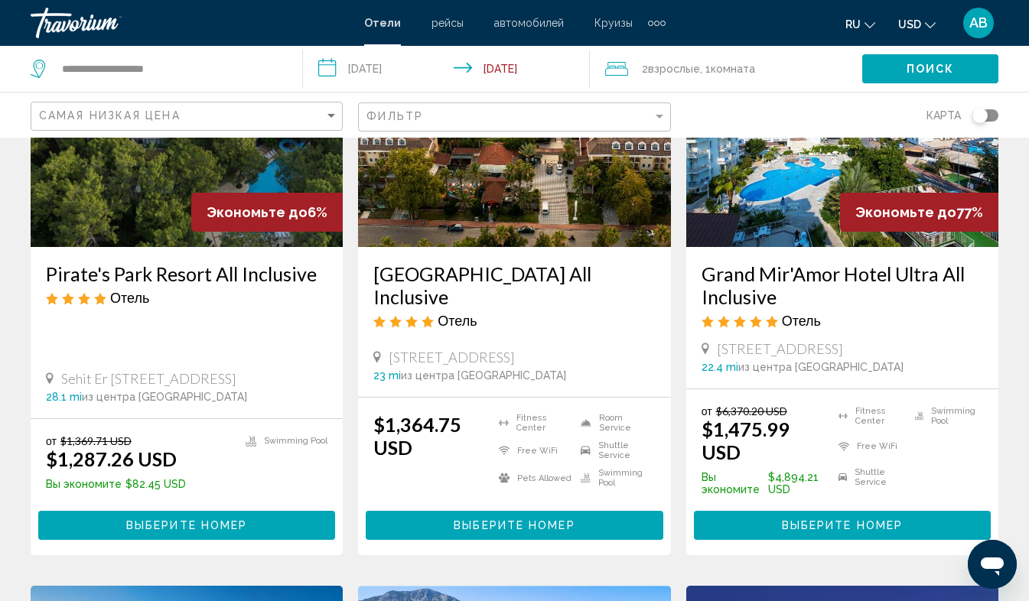
scroll to position [764, 0]
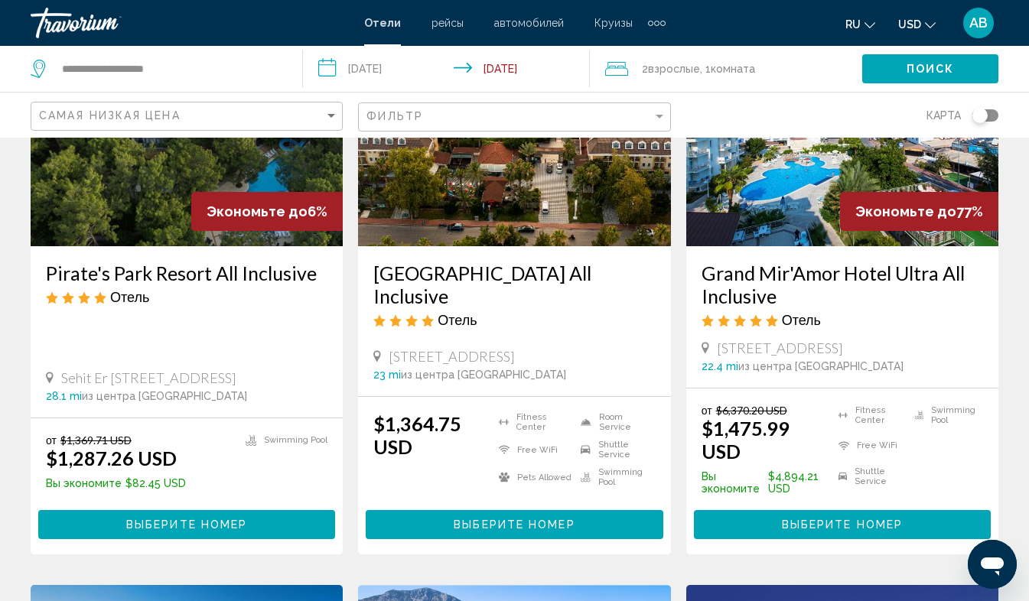
click at [705, 263] on h3 "Grand Mir'Amor Hotel Ultra All Inclusive" at bounding box center [843, 285] width 282 height 46
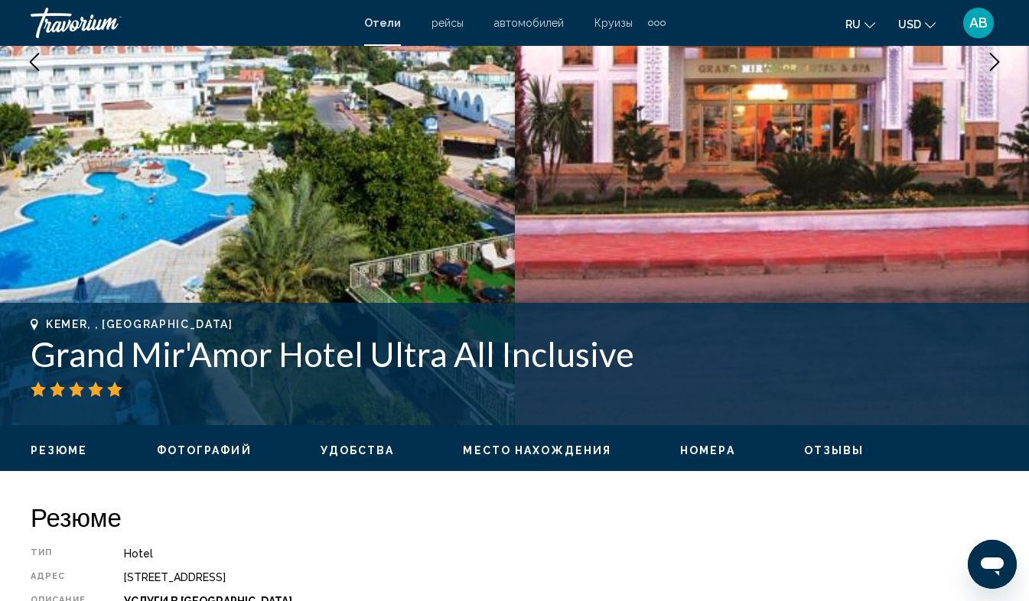
scroll to position [351, 0]
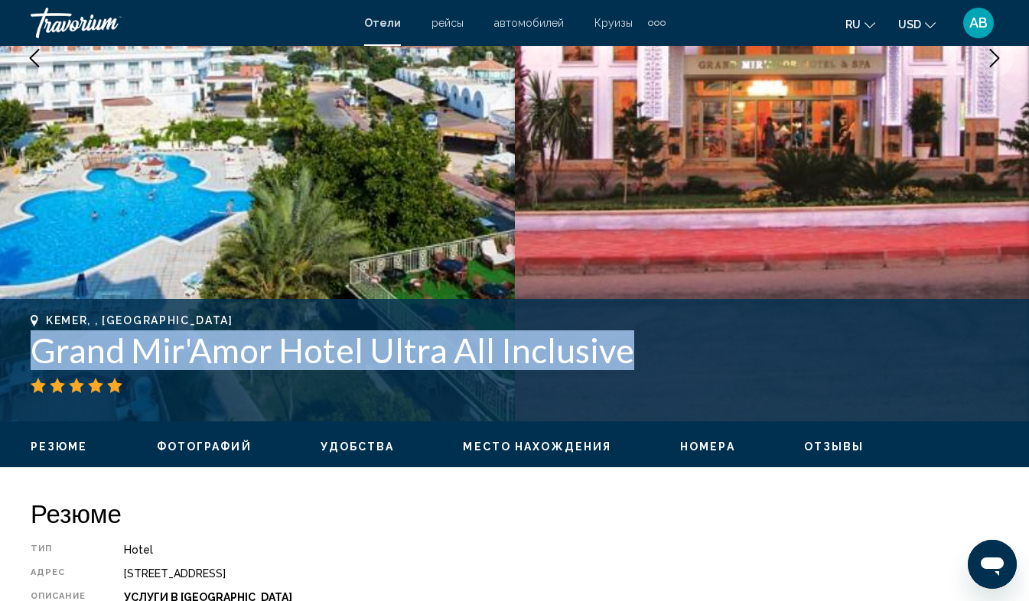
drag, startPoint x: 33, startPoint y: 346, endPoint x: 659, endPoint y: 360, distance: 626.1
click at [659, 360] on h1 "Grand Mir'Amor Hotel Ultra All Inclusive" at bounding box center [515, 351] width 968 height 40
copy h1 "Grand Mir'Amor Hotel Ultra All Inclusive"
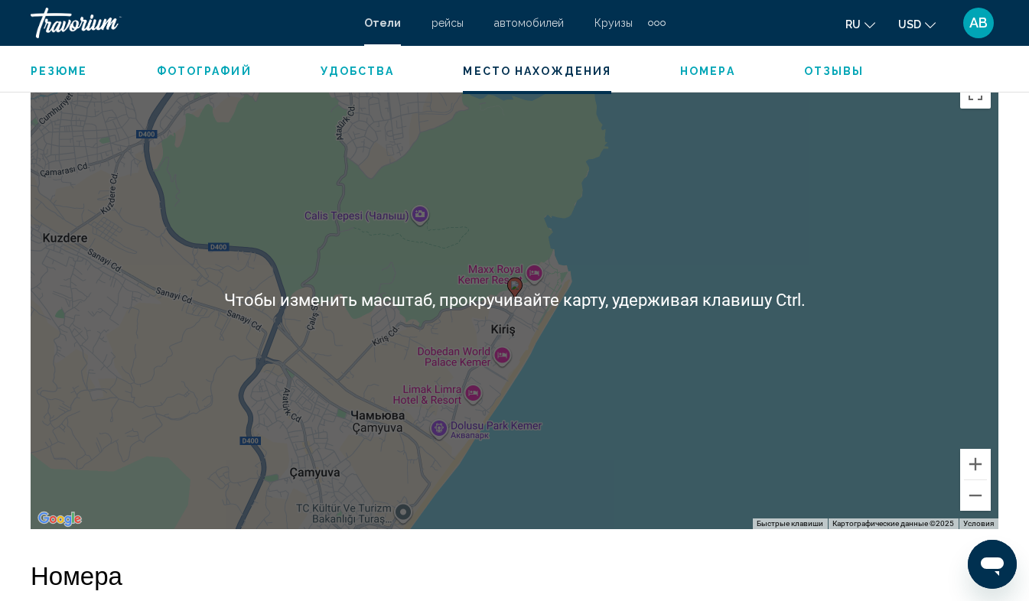
scroll to position [1732, 0]
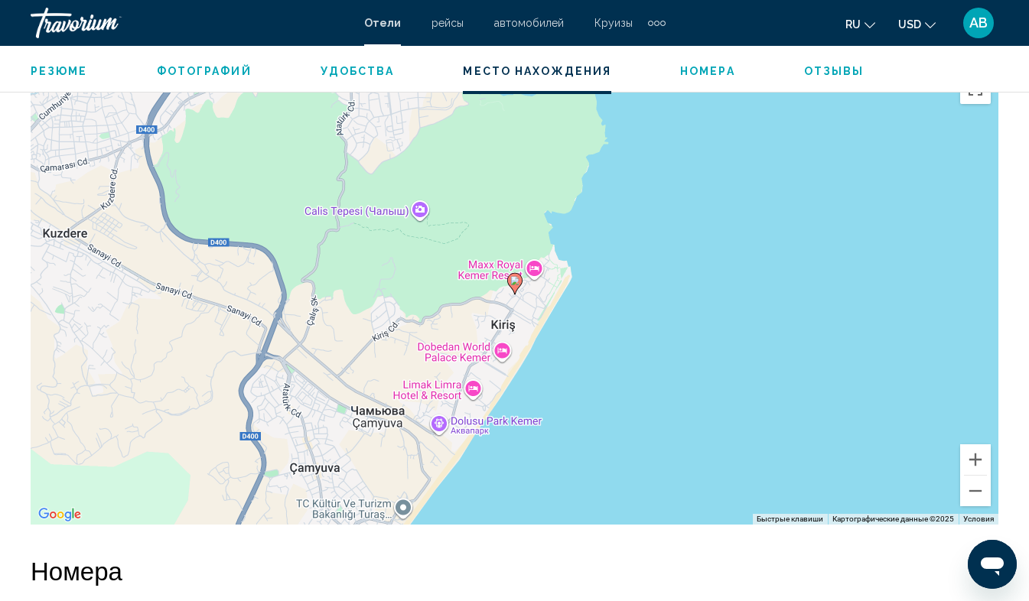
click at [829, 73] on span "Отзывы" at bounding box center [834, 71] width 60 height 12
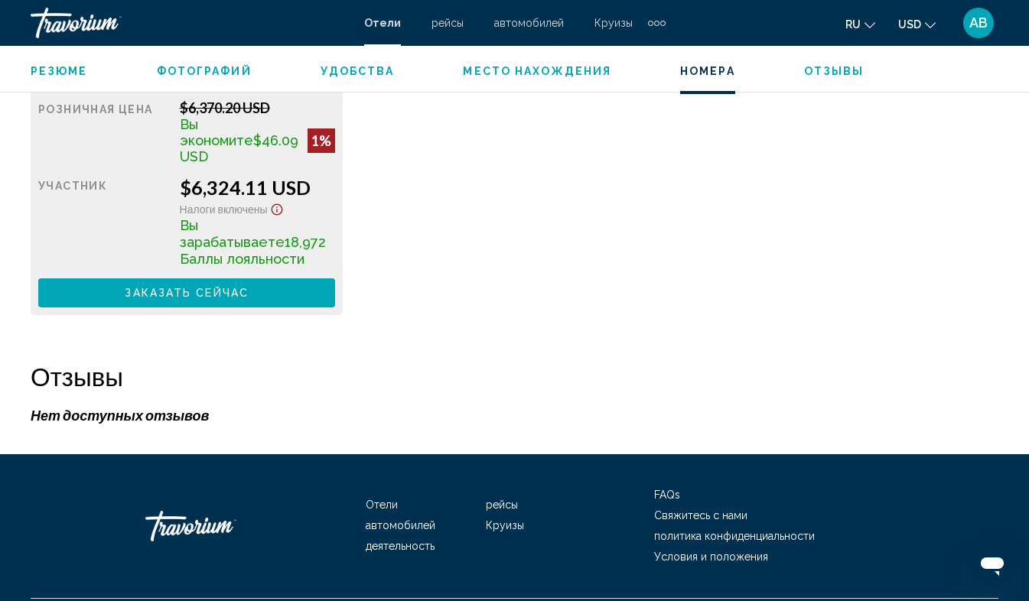
scroll to position [3361, 0]
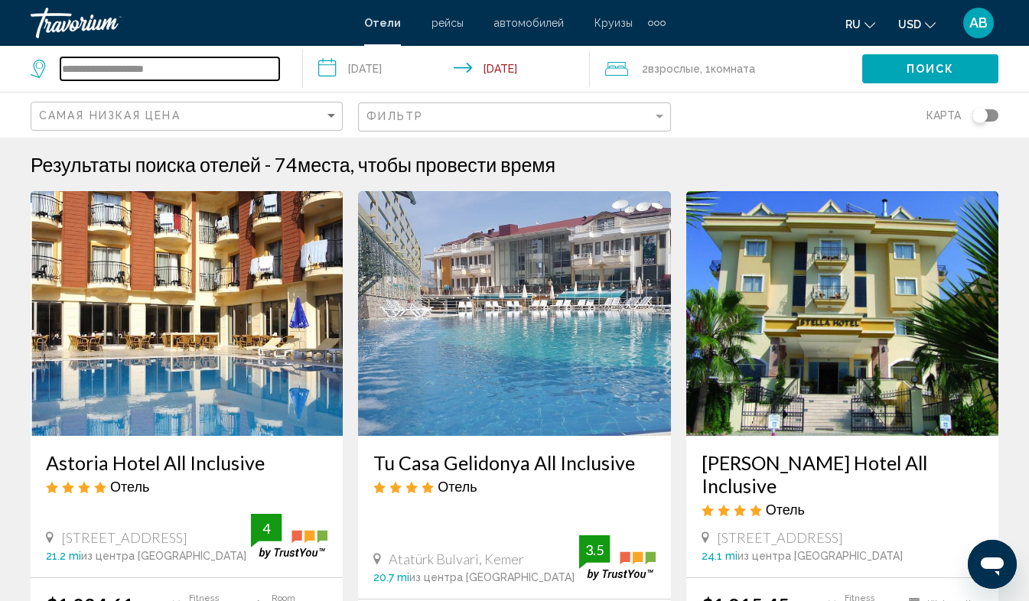
click at [103, 68] on input "**********" at bounding box center [169, 68] width 219 height 23
type input "**********"
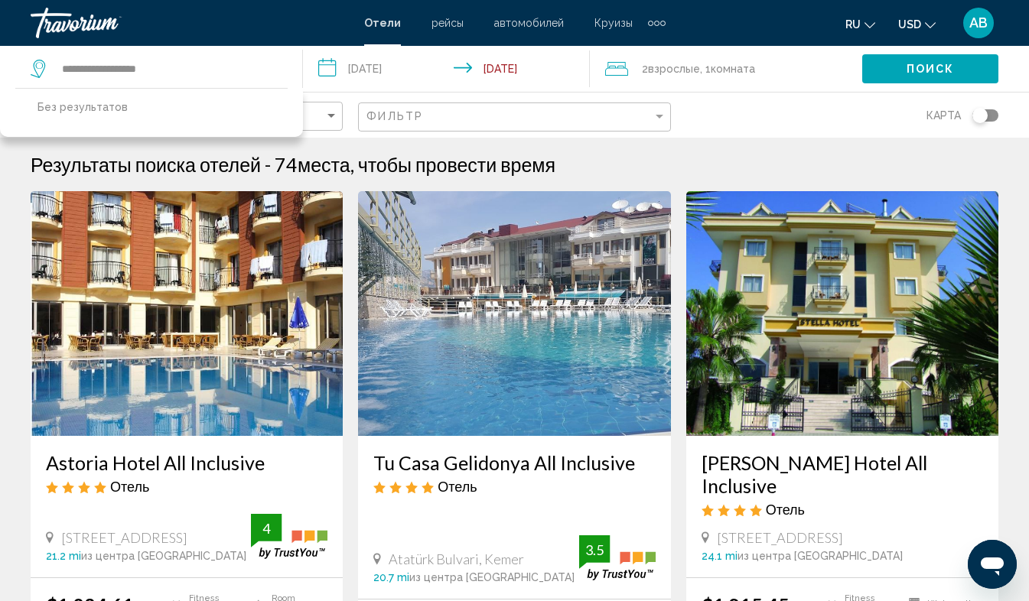
click at [329, 71] on input "**********" at bounding box center [450, 71] width 294 height 51
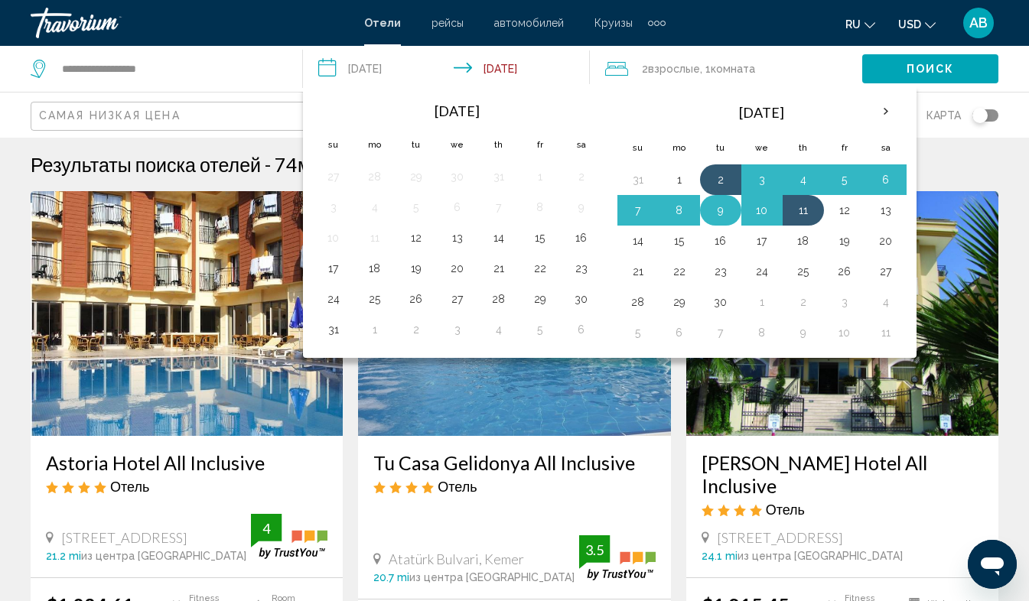
click at [720, 212] on button "9" at bounding box center [721, 210] width 24 height 21
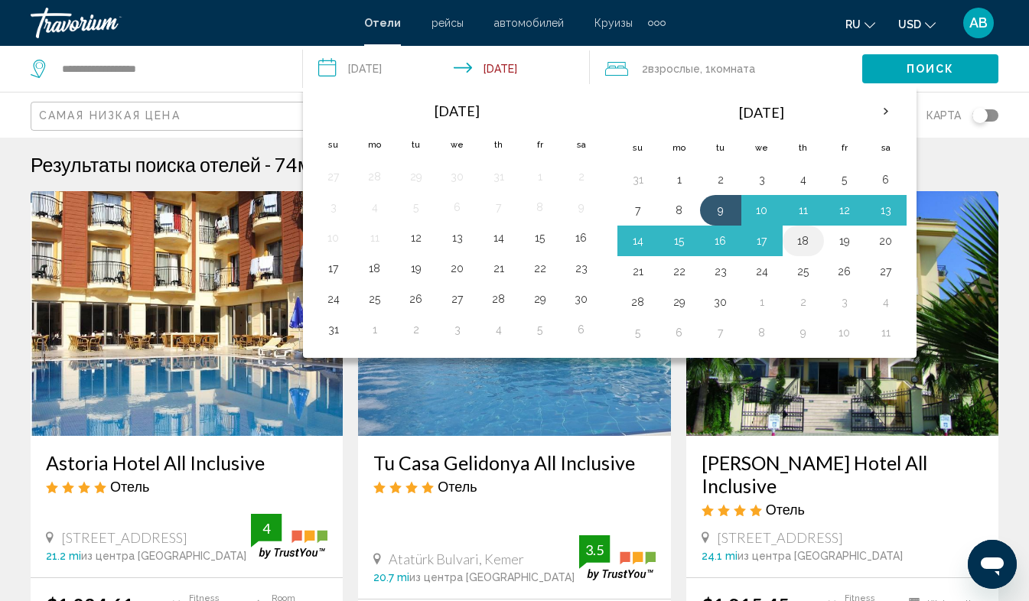
click at [805, 242] on button "18" at bounding box center [803, 240] width 24 height 21
type input "**********"
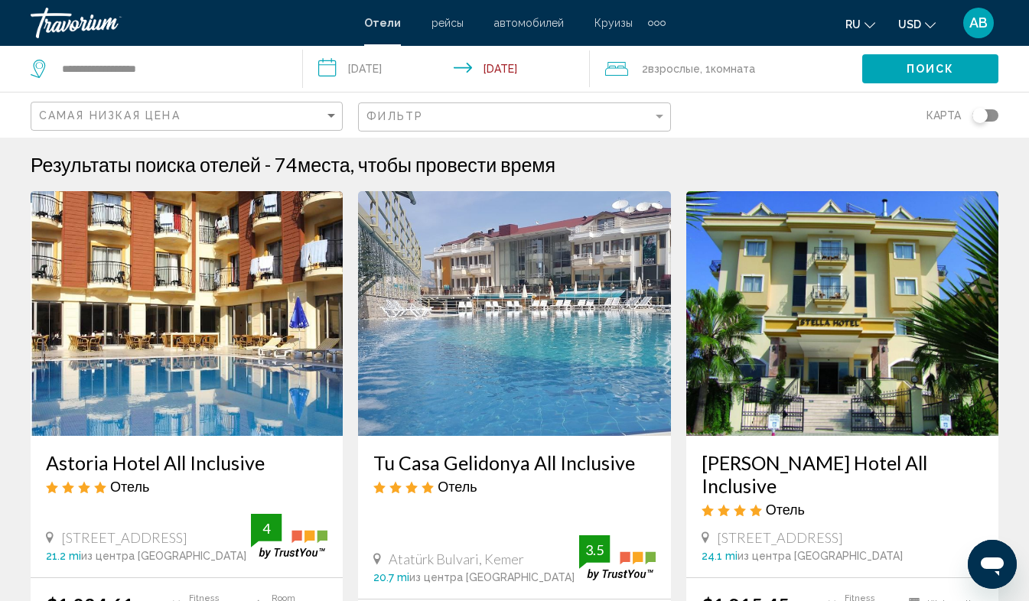
click at [943, 67] on span "Поиск" at bounding box center [931, 70] width 48 height 12
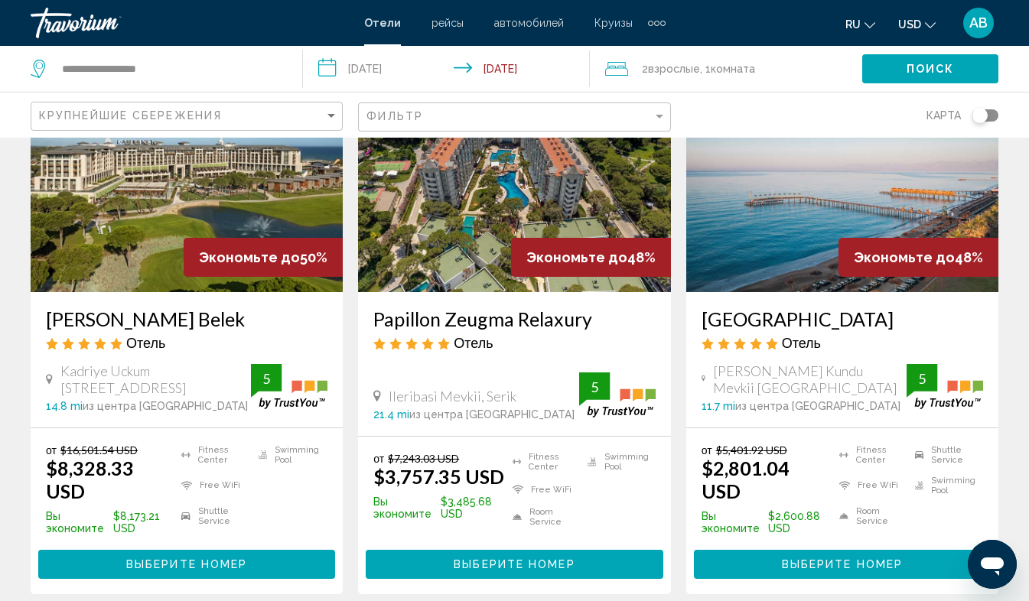
scroll to position [728, 0]
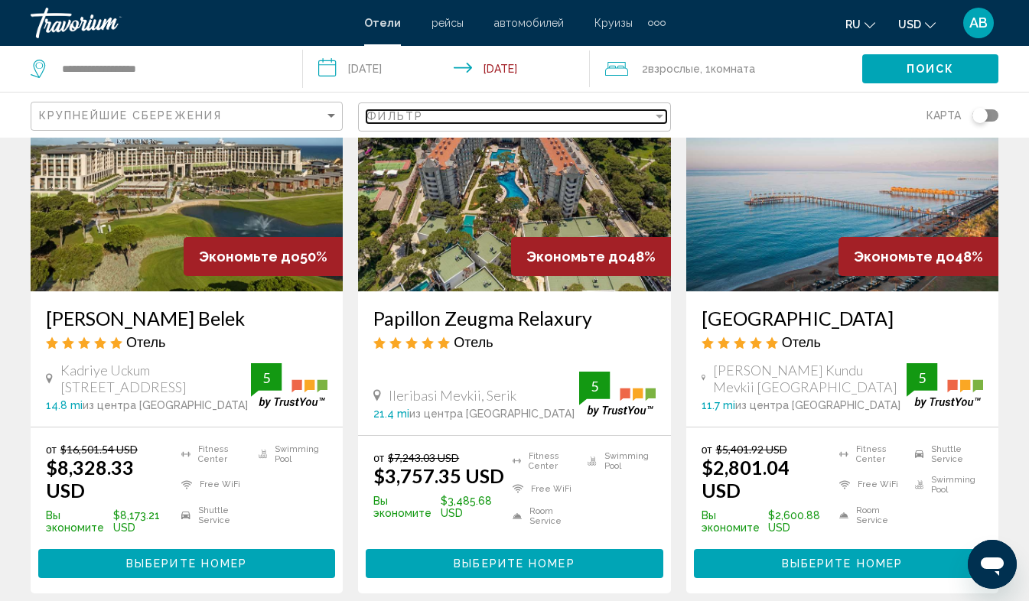
click at [556, 114] on div "Фильтр" at bounding box center [509, 116] width 285 height 12
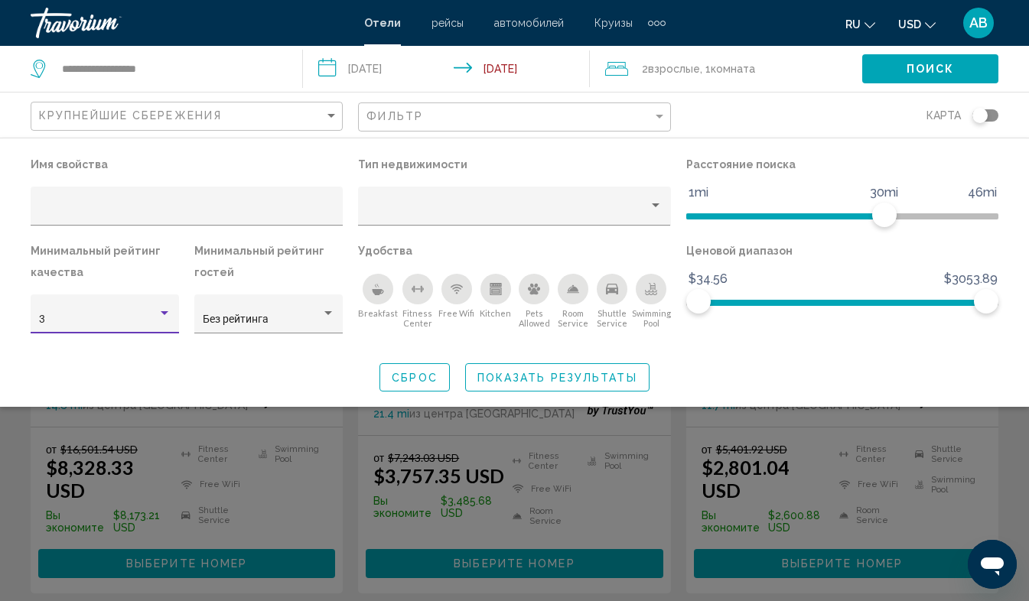
click at [168, 313] on div "Hotel Filters" at bounding box center [165, 314] width 14 height 12
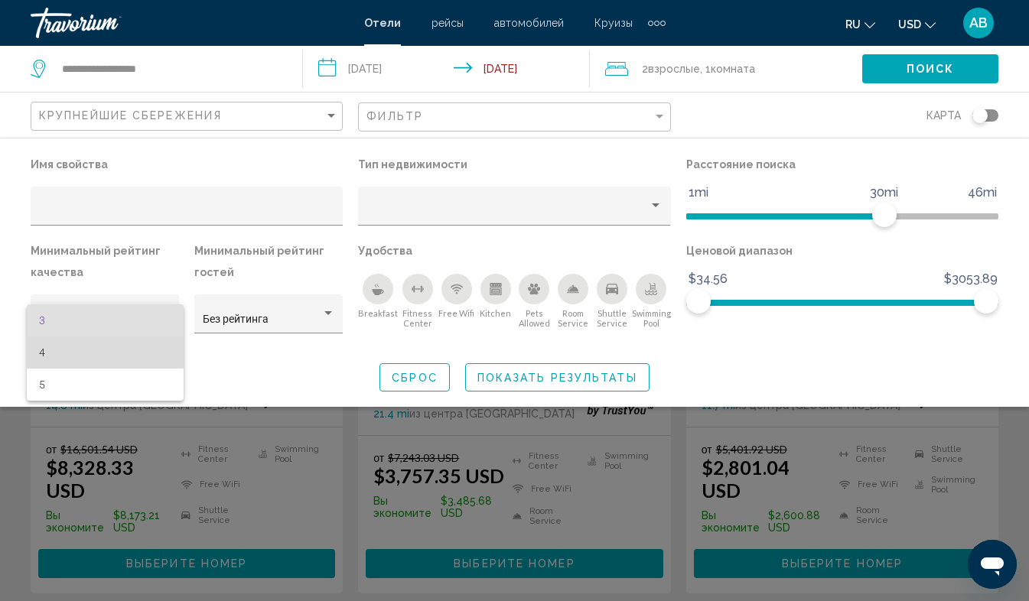
click at [67, 348] on span "4" at bounding box center [105, 353] width 132 height 32
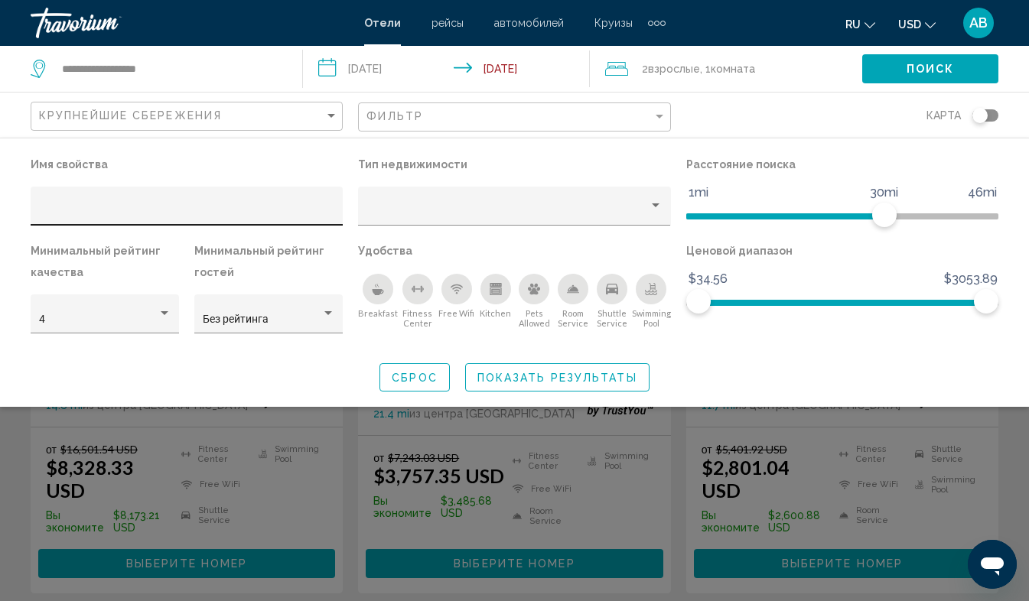
click at [82, 202] on div "Hotel Filters" at bounding box center [187, 210] width 296 height 31
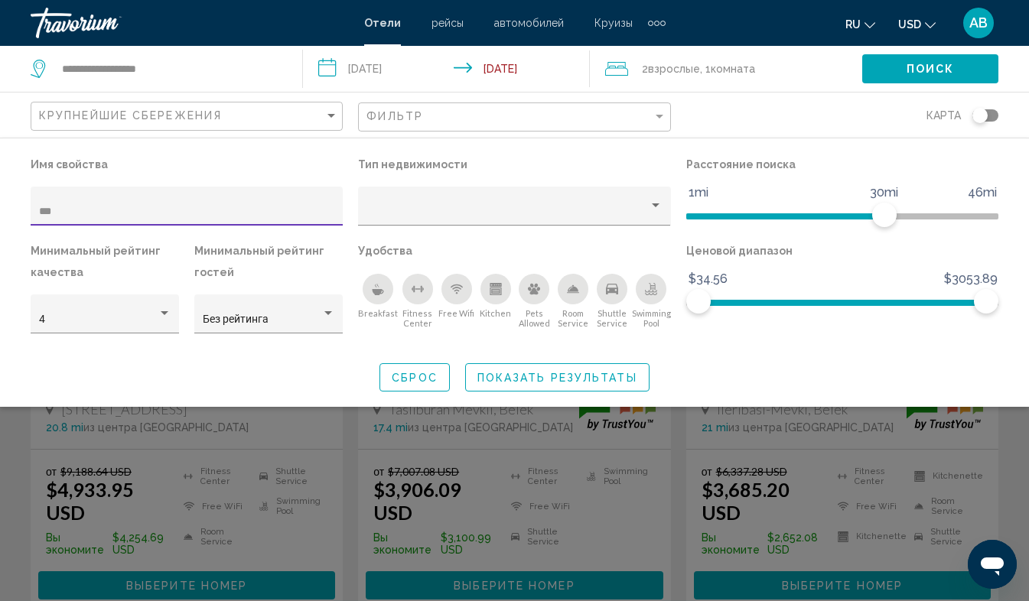
type input "***"
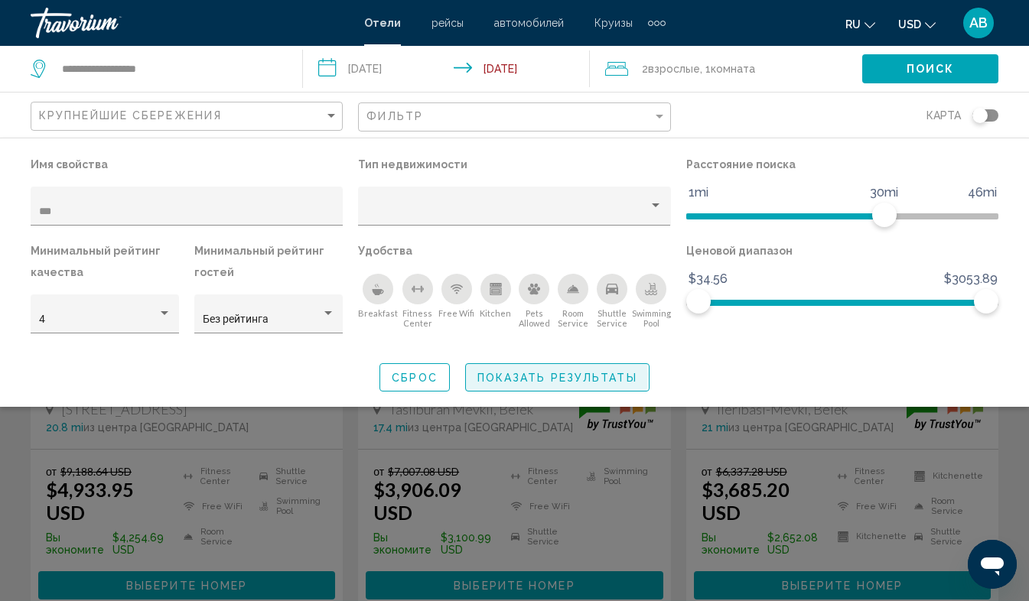
click at [525, 375] on span "Показать результаты" at bounding box center [557, 378] width 160 height 12
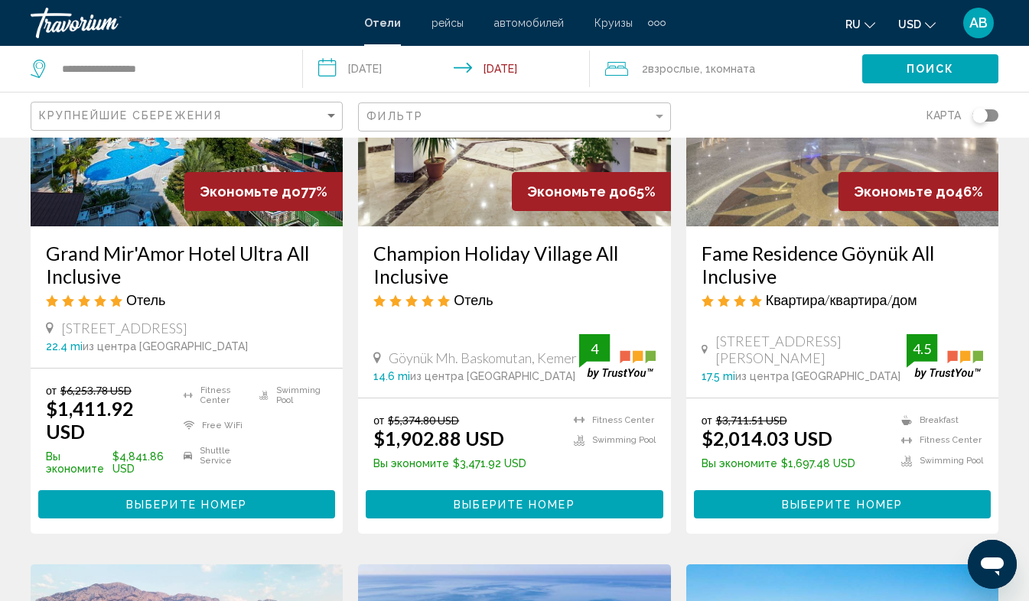
scroll to position [210, 0]
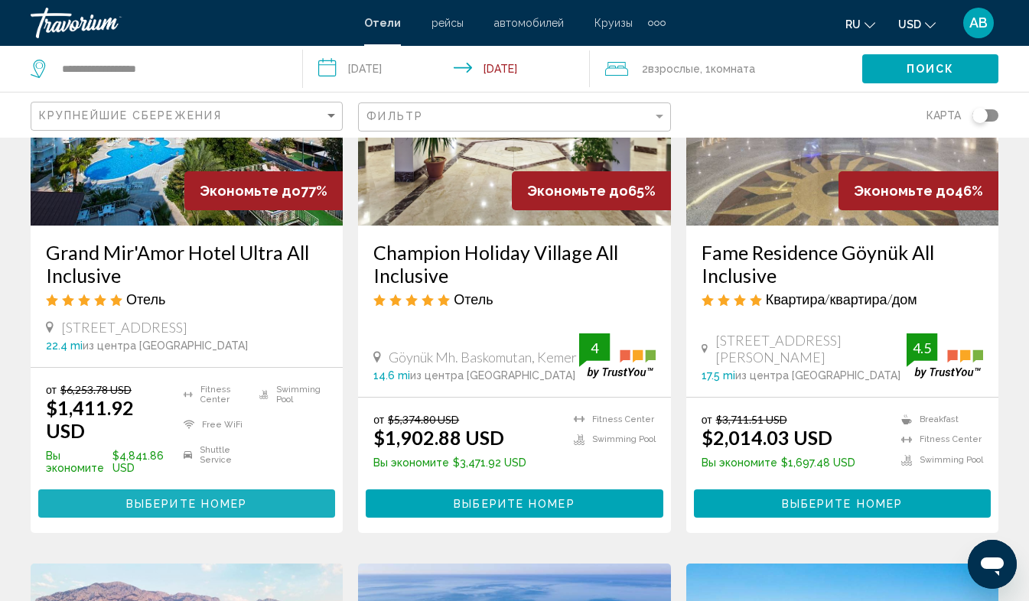
click at [174, 490] on button "Выберите номер" at bounding box center [186, 504] width 297 height 28
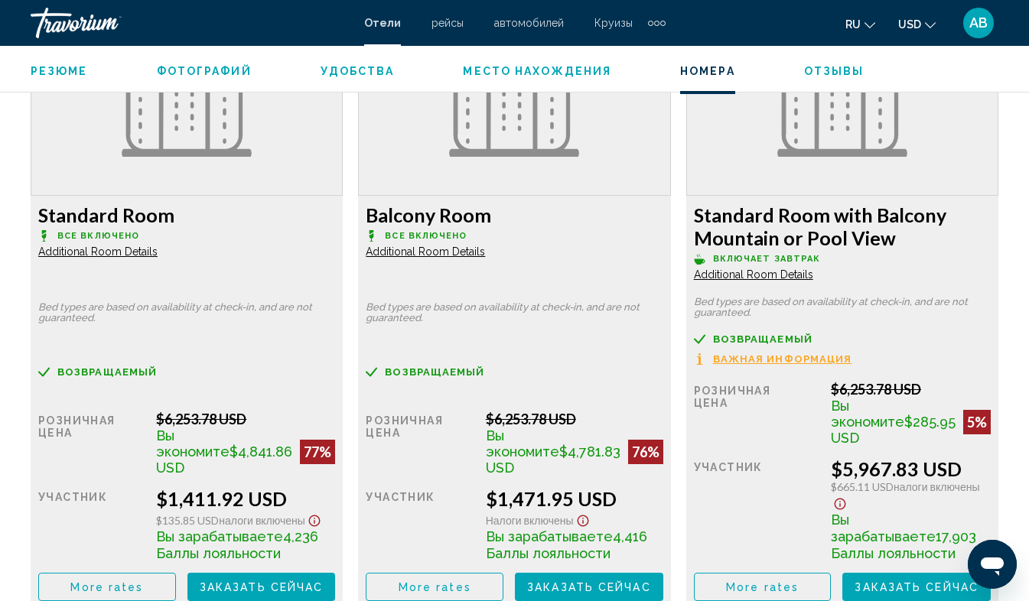
scroll to position [2422, 0]
